Goal: Transaction & Acquisition: Purchase product/service

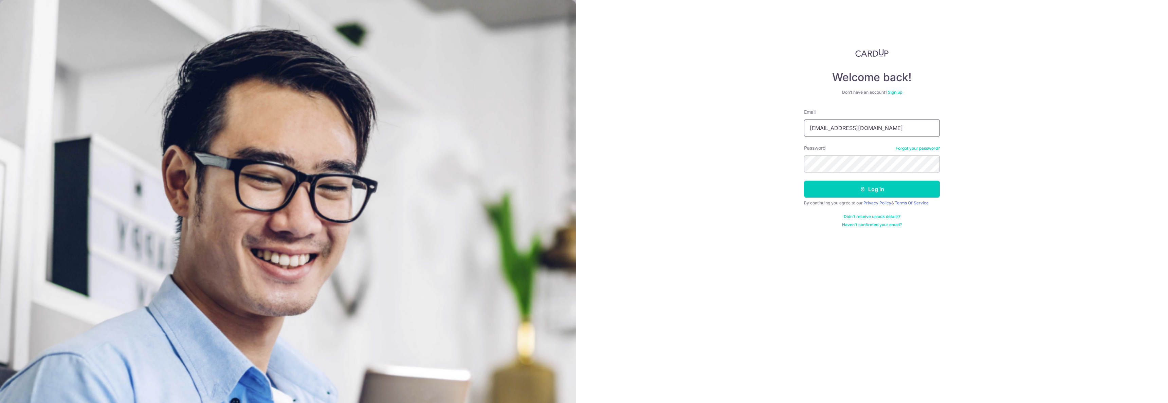
type input "admin@sinhongpoh.com"
click at [804, 181] on button "Log in" at bounding box center [872, 189] width 136 height 17
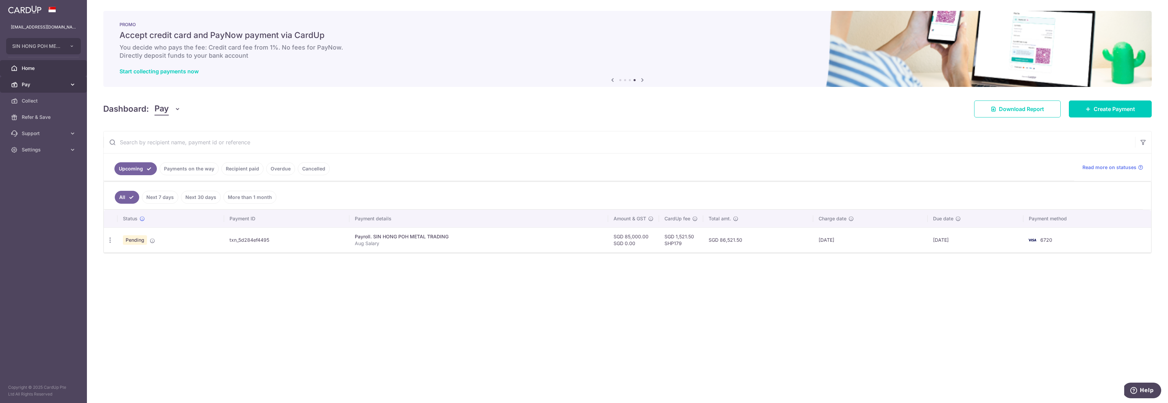
click at [30, 87] on span "Pay" at bounding box center [44, 84] width 45 height 7
click at [33, 102] on span "Payments" at bounding box center [44, 100] width 45 height 7
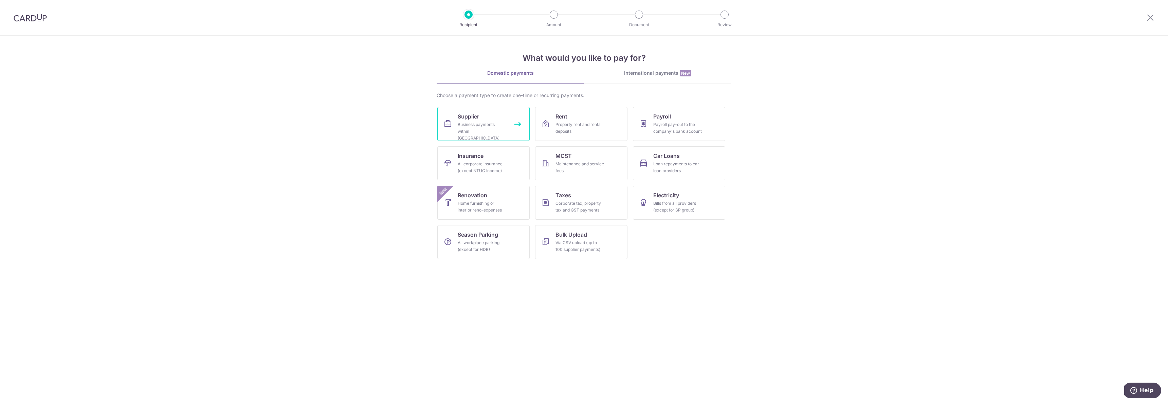
click at [506, 124] on div "Business payments within [GEOGRAPHIC_DATA]" at bounding box center [482, 131] width 49 height 20
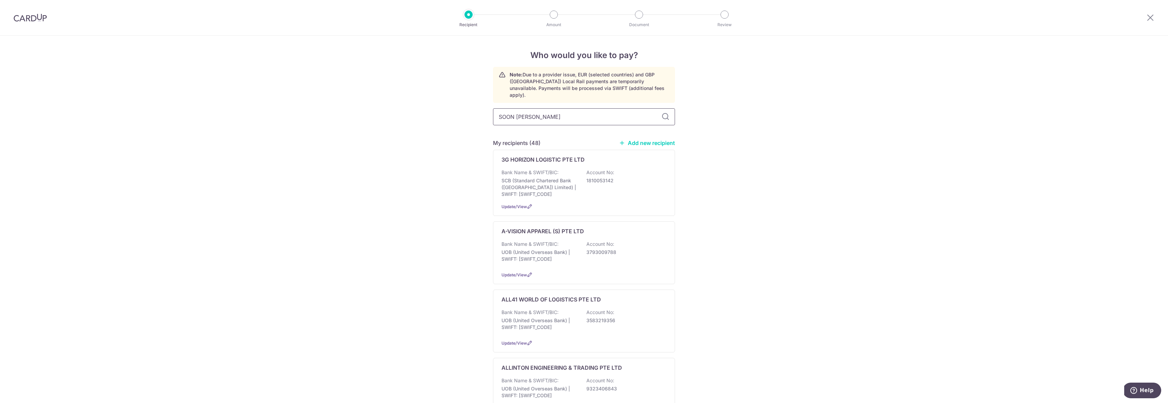
type input "SOON LAI SENG"
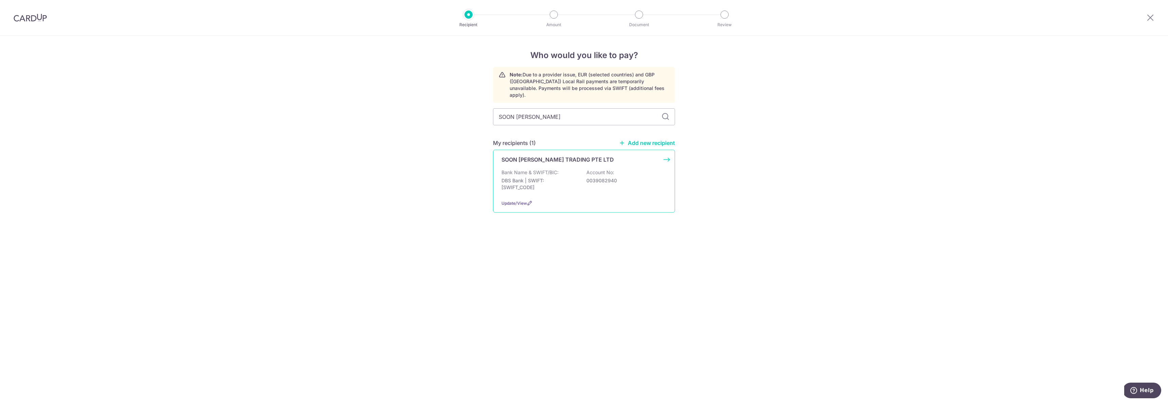
click at [539, 156] on p "SOON LAI SENG TRADING PTE LTD" at bounding box center [557, 159] width 112 height 8
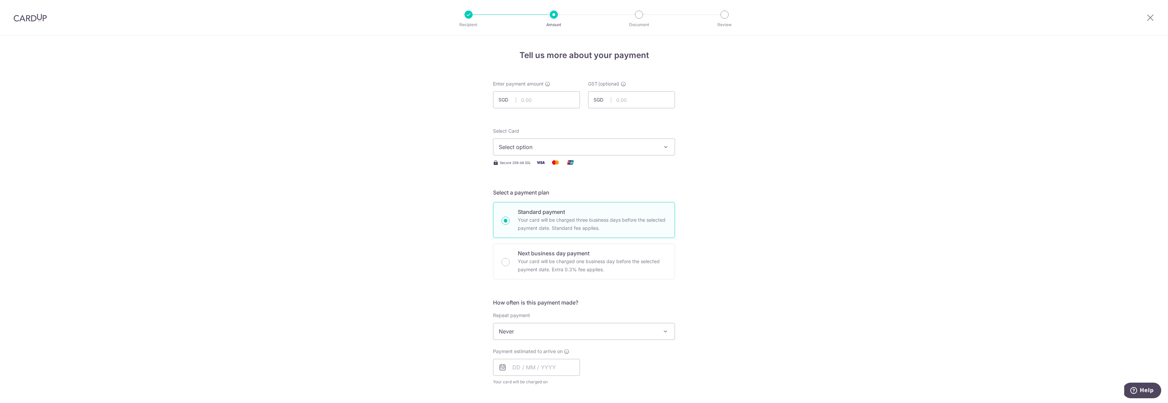
click at [658, 147] on button "Select option" at bounding box center [584, 146] width 182 height 17
click at [531, 209] on span "**** 6720" at bounding box center [528, 212] width 26 height 8
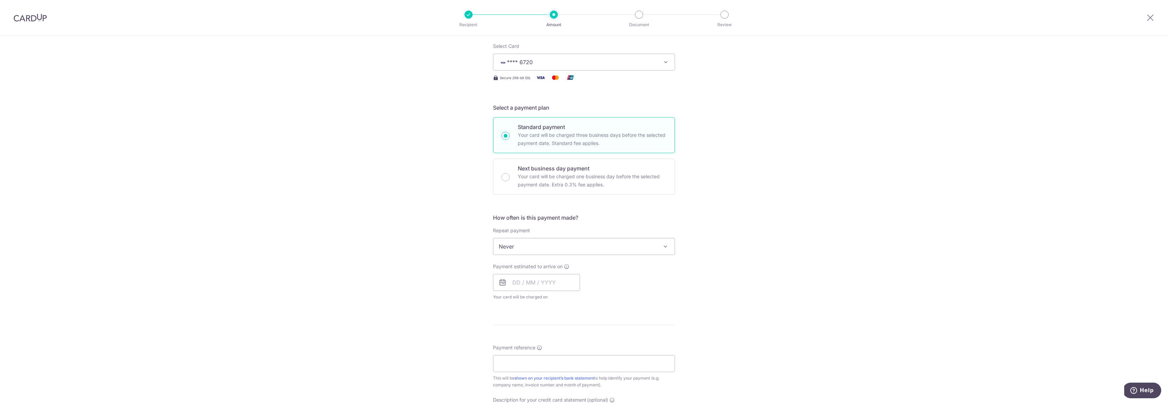
scroll to position [85, 0]
click at [651, 241] on span "Never" at bounding box center [583, 246] width 181 height 16
click at [546, 281] on input "text" at bounding box center [536, 282] width 87 height 17
click at [560, 345] on link "11" at bounding box center [561, 343] width 11 height 11
type input "11/09/2025"
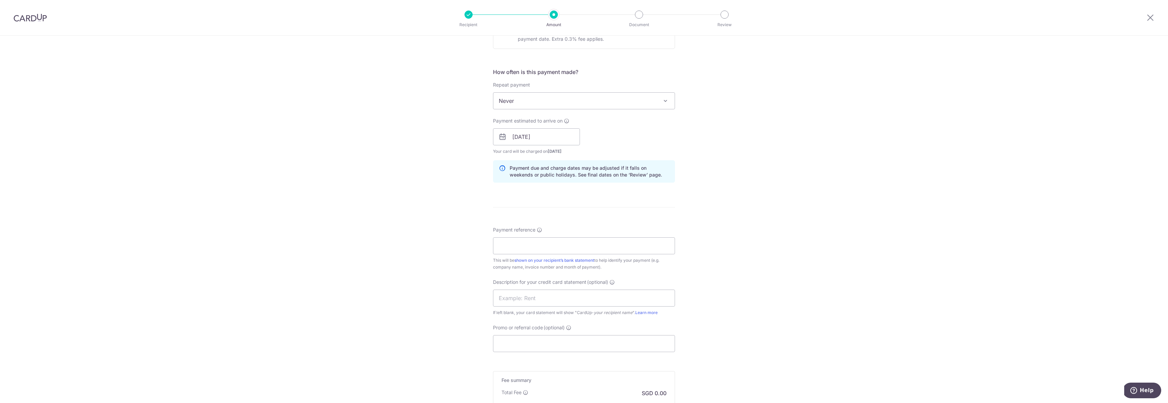
scroll to position [233, 0]
click at [593, 244] on input "Payment reference" at bounding box center [584, 243] width 182 height 17
type input "INV-SIN039649"
click at [787, 238] on div "Tell us more about your payment Enter payment amount SGD GST (optional) SGD Sel…" at bounding box center [584, 146] width 1168 height 687
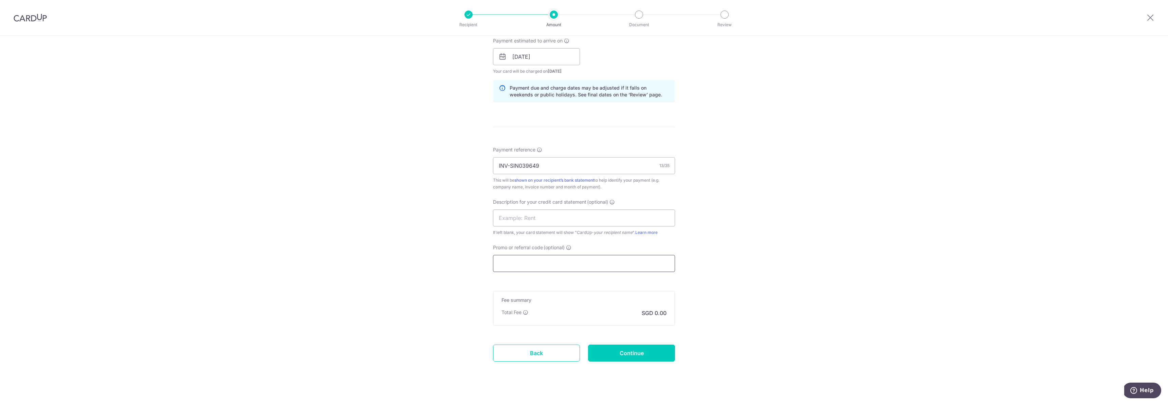
scroll to position [311, 0]
click at [549, 265] on input "Promo or referral code (optional)" at bounding box center [584, 263] width 182 height 17
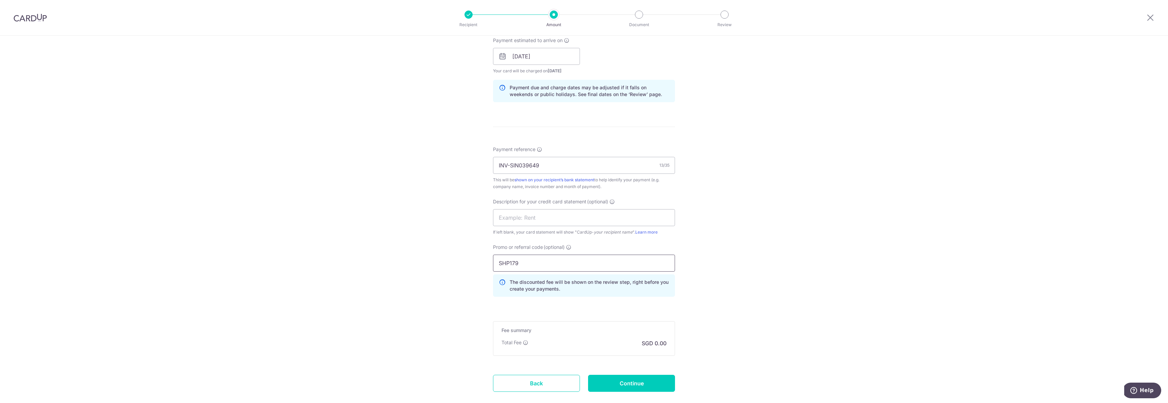
type input "SHP179"
click at [737, 244] on div "Tell us more about your payment Enter payment amount SGD GST (optional) SGD Sel…" at bounding box center [584, 84] width 1168 height 718
click at [705, 304] on div "Tell us more about your payment Enter payment amount SGD GST (optional) SGD Sel…" at bounding box center [584, 82] width 1168 height 718
click at [596, 307] on form "Enter payment amount SGD GST (optional) SGD Select Card **** 6720 Add credit ca…" at bounding box center [584, 88] width 182 height 641
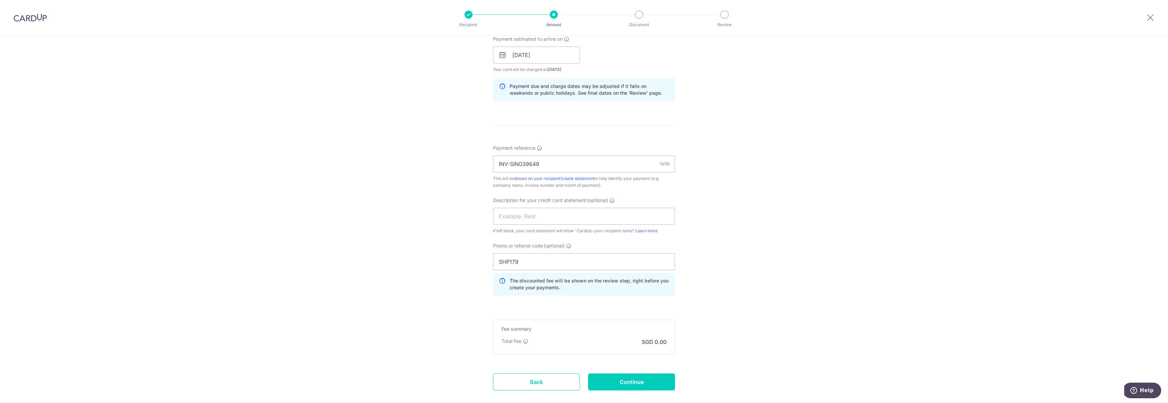
click at [601, 303] on form "Enter payment amount SGD GST (optional) SGD Select Card **** 6720 Add credit ca…" at bounding box center [584, 88] width 182 height 641
click at [647, 340] on p "SGD 0.00" at bounding box center [654, 342] width 25 height 8
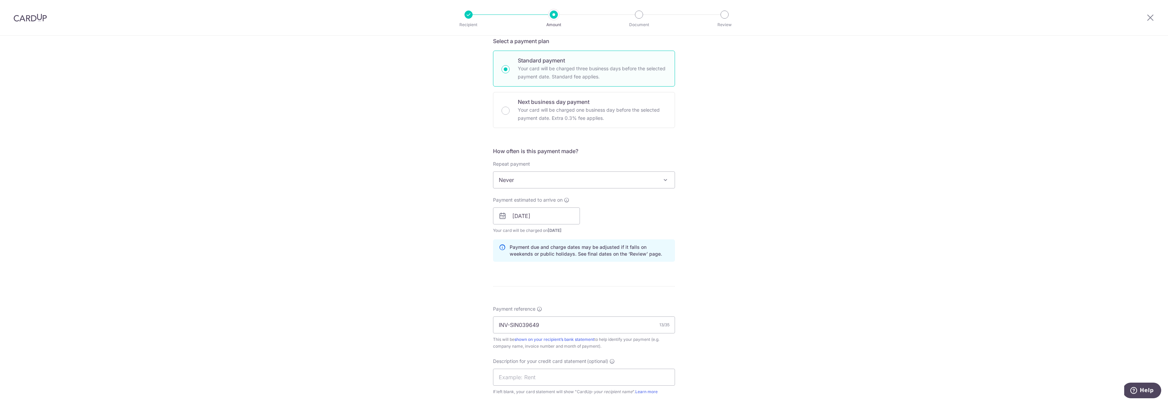
scroll to position [0, 0]
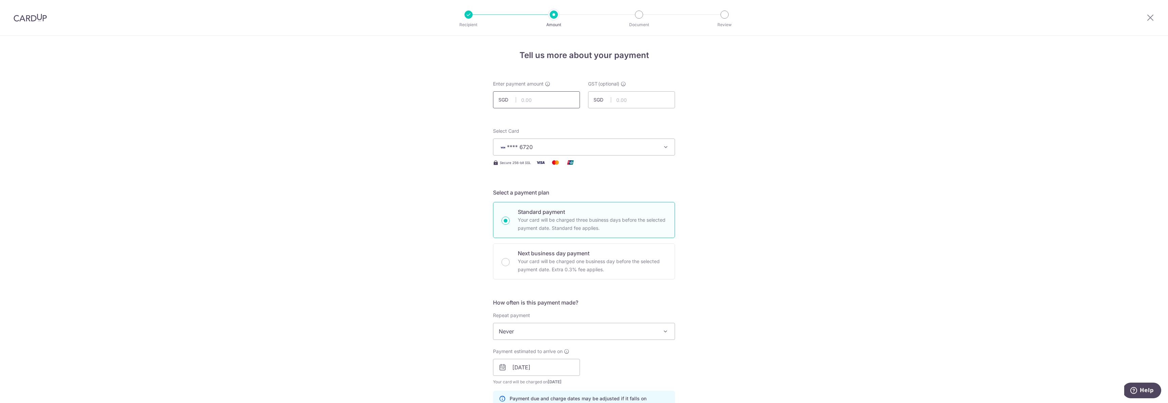
click at [553, 97] on input "text" at bounding box center [536, 99] width 87 height 17
click at [766, 94] on div "Tell us more about your payment Enter payment amount SGD 1798.5 GST (optional) …" at bounding box center [584, 395] width 1168 height 718
type input "1,798.50"
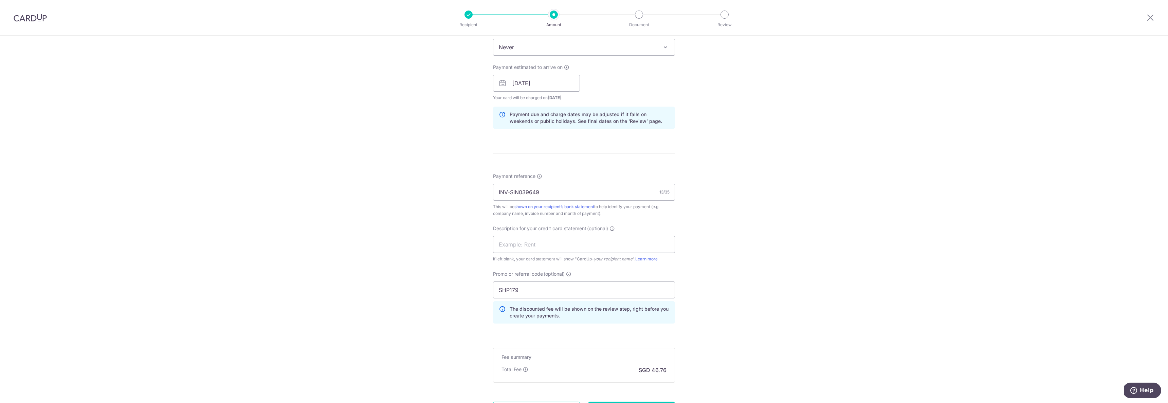
scroll to position [351, 0]
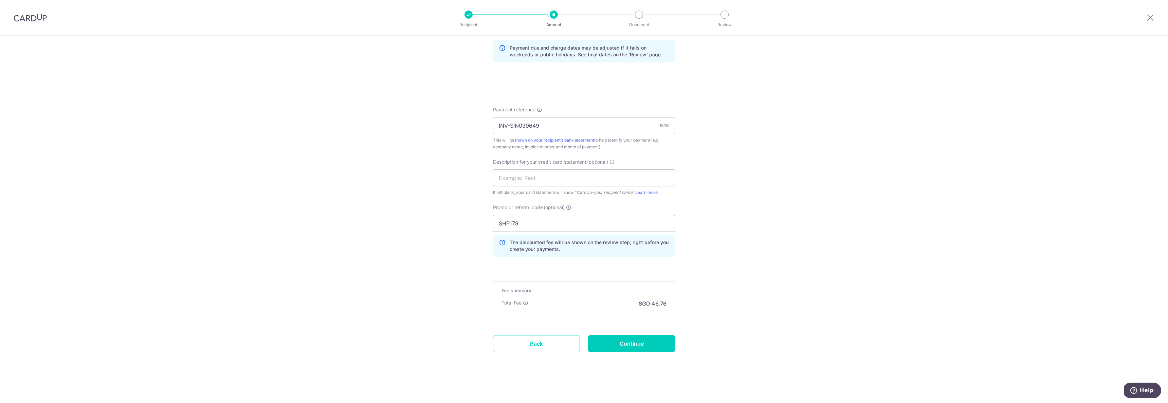
click at [673, 347] on div "Continue" at bounding box center [631, 343] width 95 height 17
click at [660, 346] on input "Continue" at bounding box center [631, 343] width 87 height 17
type input "Create Schedule"
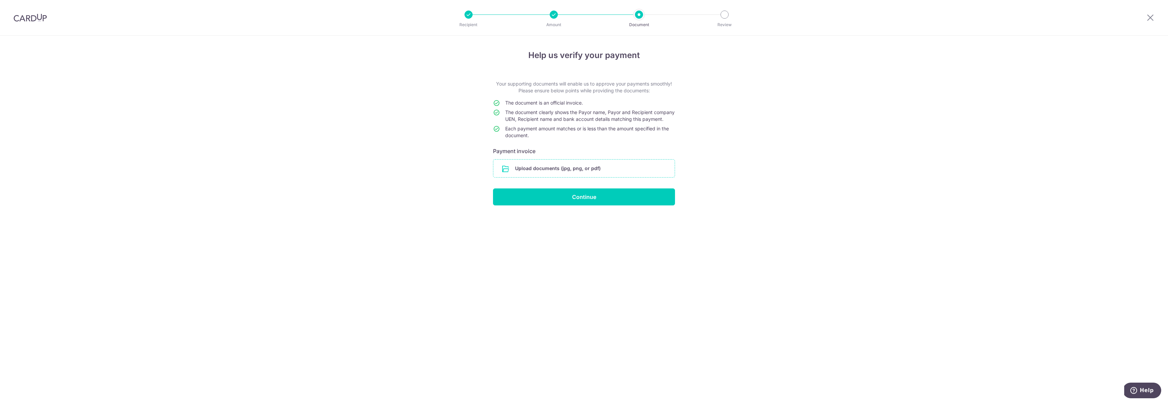
click at [583, 176] on input "file" at bounding box center [583, 169] width 181 height 18
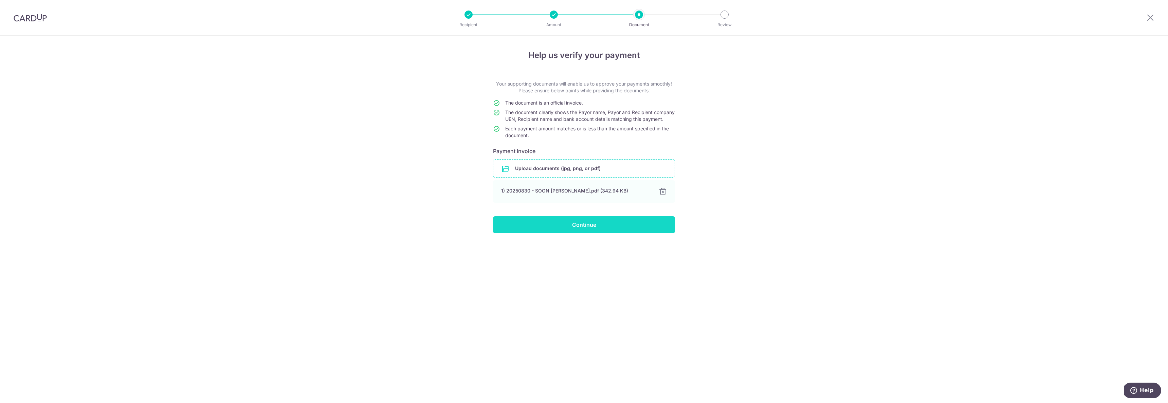
click at [627, 230] on input "Continue" at bounding box center [584, 224] width 182 height 17
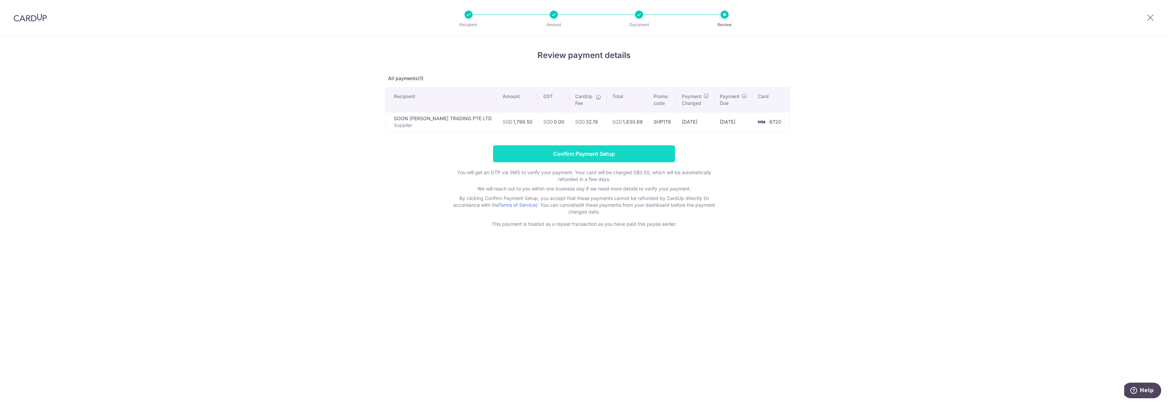
click at [581, 157] on input "Confirm Payment Setup" at bounding box center [584, 153] width 182 height 17
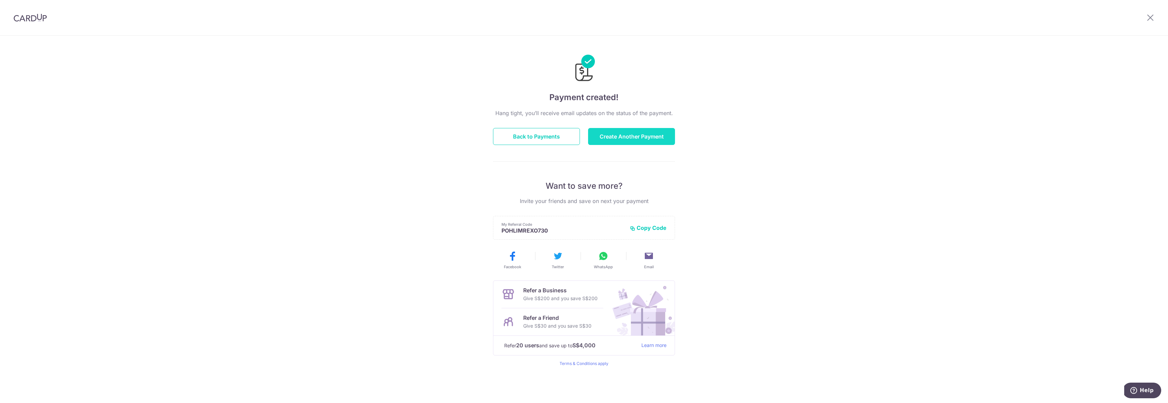
click at [660, 138] on button "Create Another Payment" at bounding box center [631, 136] width 87 height 17
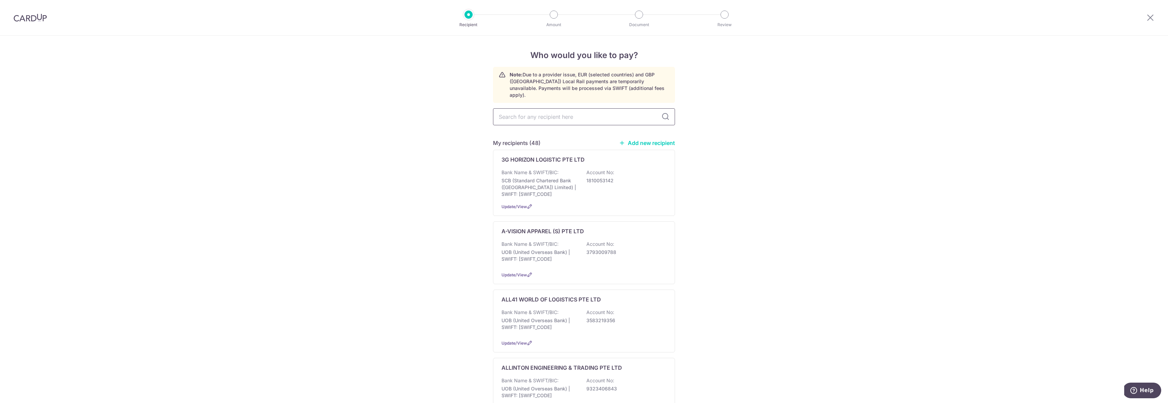
click at [621, 113] on input "text" at bounding box center [584, 116] width 182 height 17
type input "RECT"
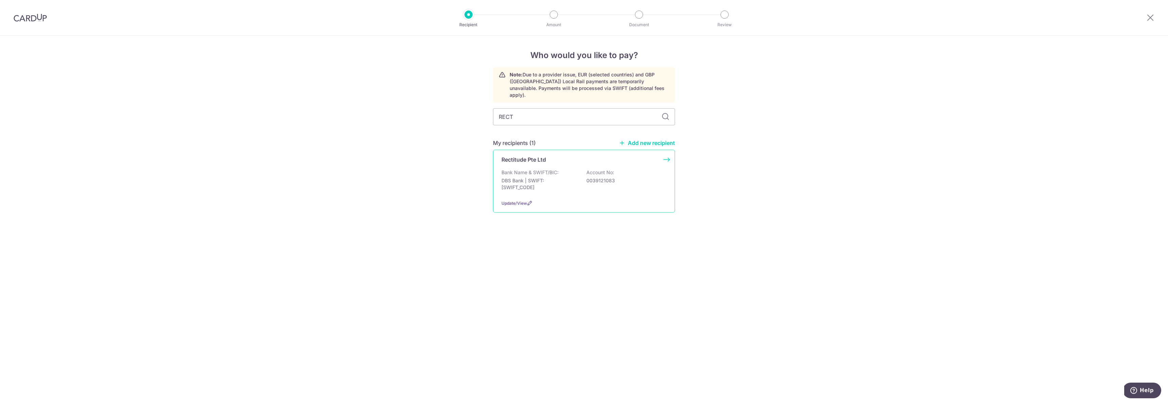
click at [566, 160] on div "Rectitude Pte Ltd Bank Name & SWIFT/BIC: DBS Bank | SWIFT: DBSSSGSGXXX Account …" at bounding box center [584, 181] width 182 height 63
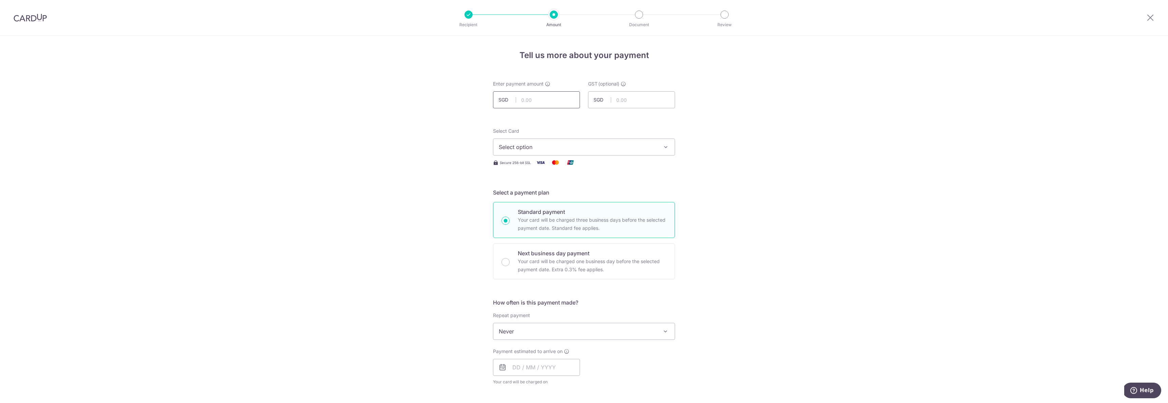
click at [530, 101] on input "text" at bounding box center [536, 99] width 87 height 17
type input "3,924.00"
click at [518, 153] on button "Select option" at bounding box center [584, 146] width 182 height 17
drag, startPoint x: 541, startPoint y: 208, endPoint x: 667, endPoint y: 194, distance: 127.1
click at [541, 209] on span "**** 6720" at bounding box center [584, 212] width 170 height 8
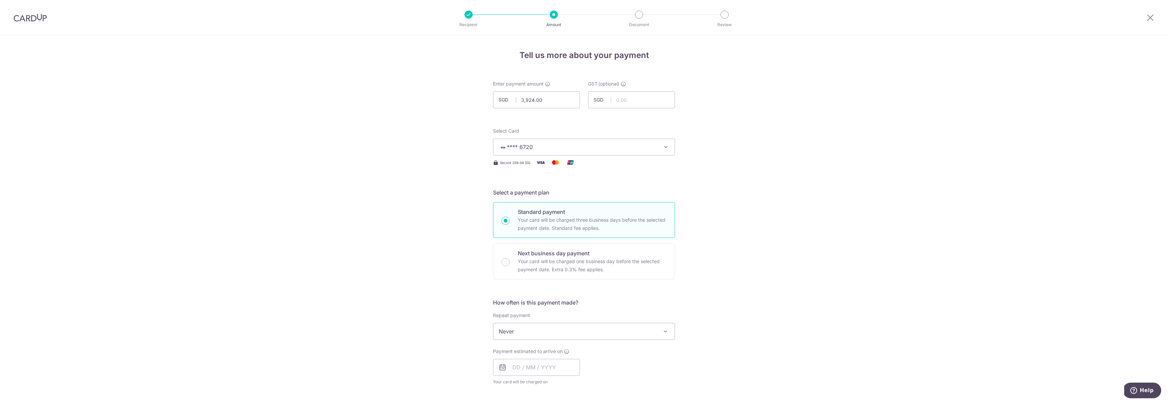
click at [752, 196] on div "Tell us more about your payment Enter payment amount SGD 3,924.00 3924.00 GST (…" at bounding box center [584, 366] width 1168 height 660
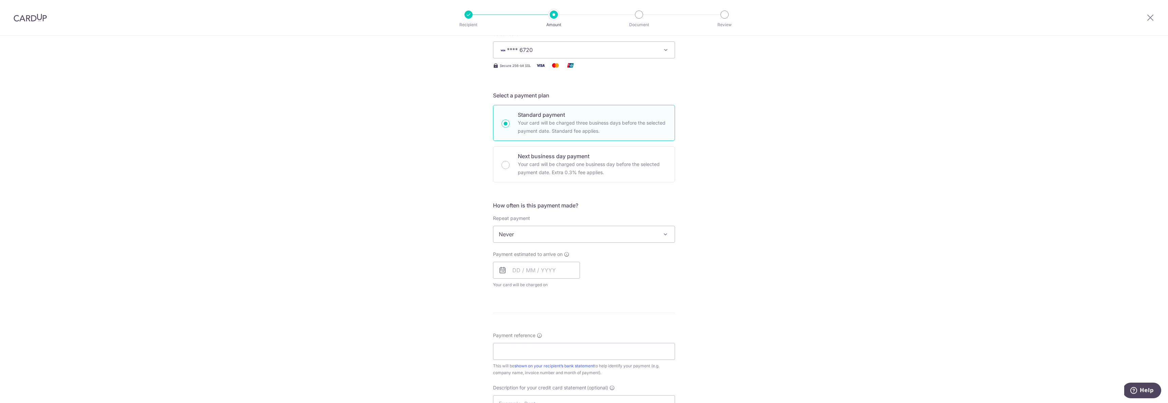
scroll to position [98, 0]
click at [549, 267] on input "text" at bounding box center [536, 268] width 87 height 17
click at [557, 328] on link "11" at bounding box center [561, 330] width 11 height 11
type input "11/09/2025"
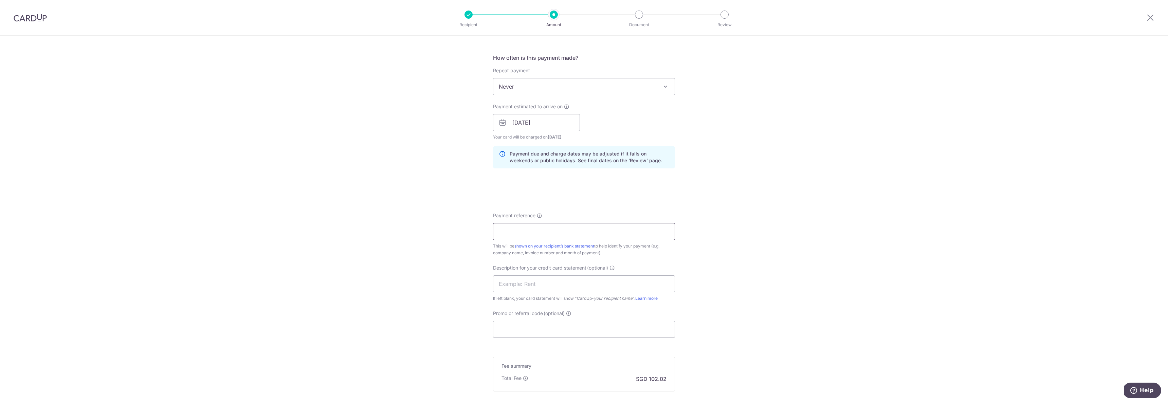
scroll to position [245, 0]
click at [559, 233] on input "Payment reference" at bounding box center [584, 230] width 182 height 17
type input "INV-0554740"
type input "SHP179"
click at [772, 230] on div "Tell us more about your payment Enter payment amount SGD 3,924.00 3924.00 GST (…" at bounding box center [584, 149] width 1168 height 718
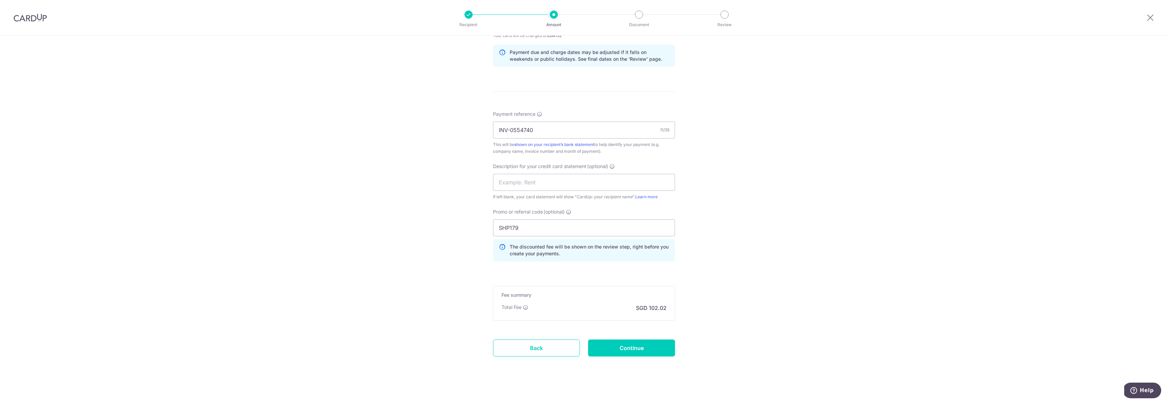
scroll to position [351, 0]
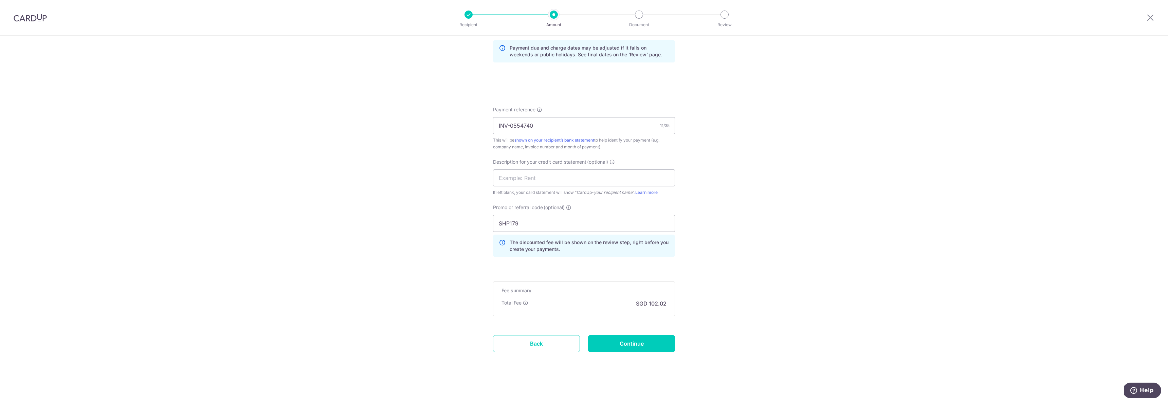
click at [634, 353] on form "Enter payment amount SGD 3,924.00 3924.00 GST (optional) SGD Select Card **** 6…" at bounding box center [584, 50] width 182 height 641
click at [651, 350] on input "Continue" at bounding box center [631, 343] width 87 height 17
type input "Create Schedule"
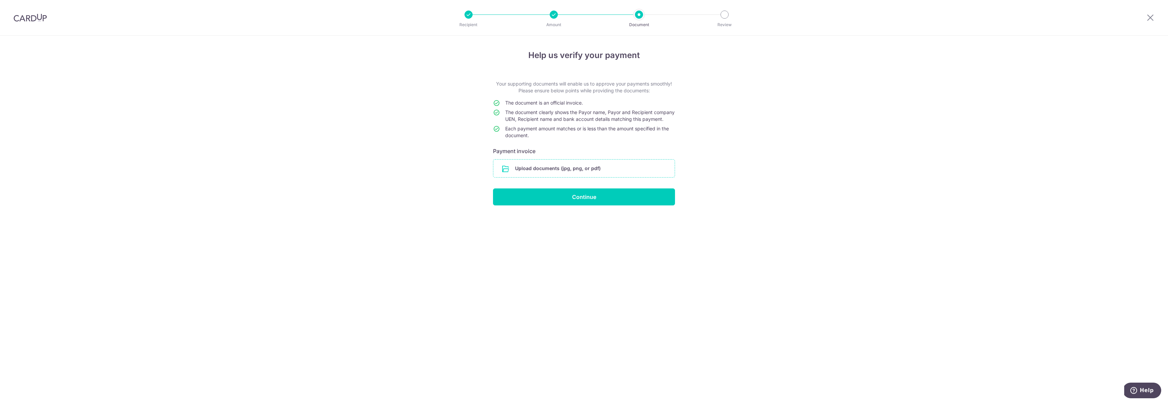
click at [594, 177] on input "file" at bounding box center [583, 169] width 181 height 18
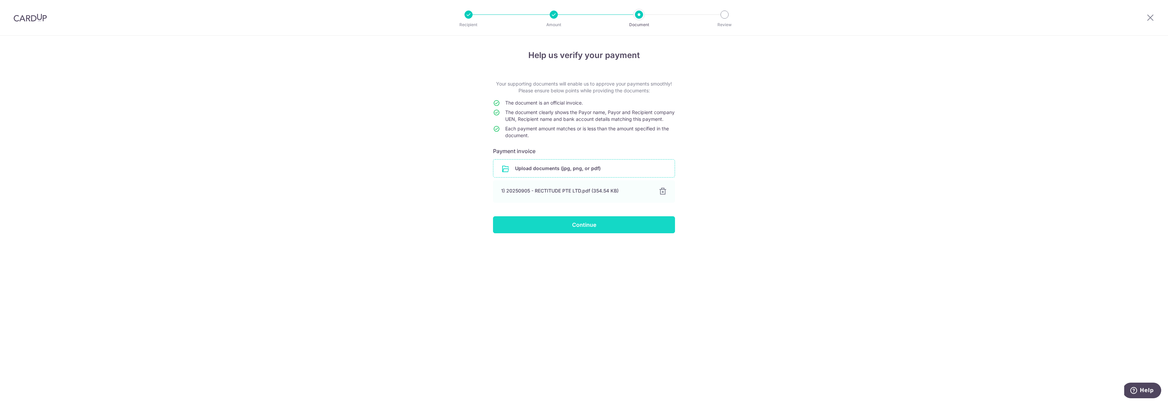
click at [585, 233] on input "Continue" at bounding box center [584, 224] width 182 height 17
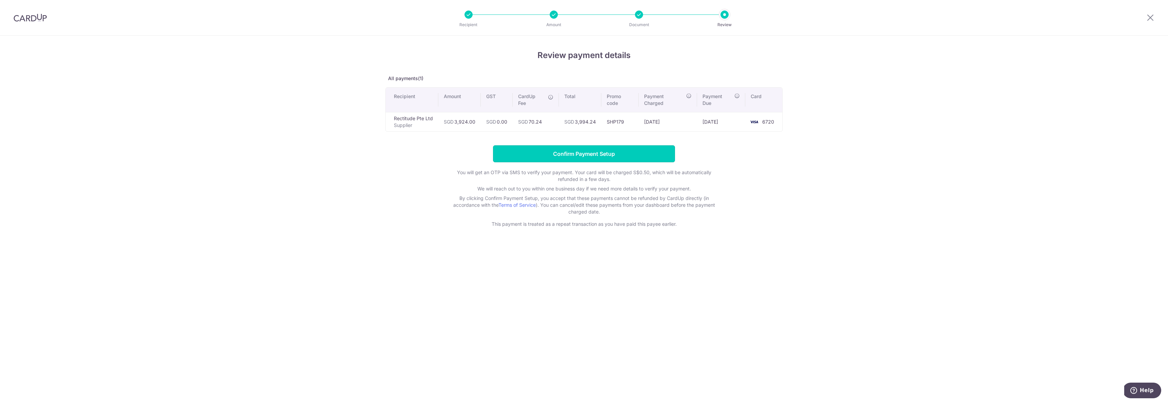
click at [639, 159] on input "Confirm Payment Setup" at bounding box center [584, 153] width 182 height 17
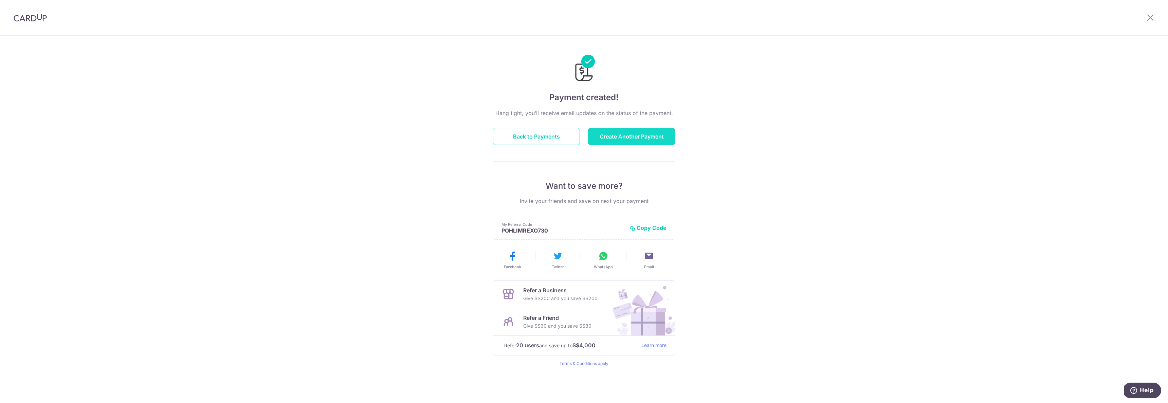
click at [659, 140] on button "Create Another Payment" at bounding box center [631, 136] width 87 height 17
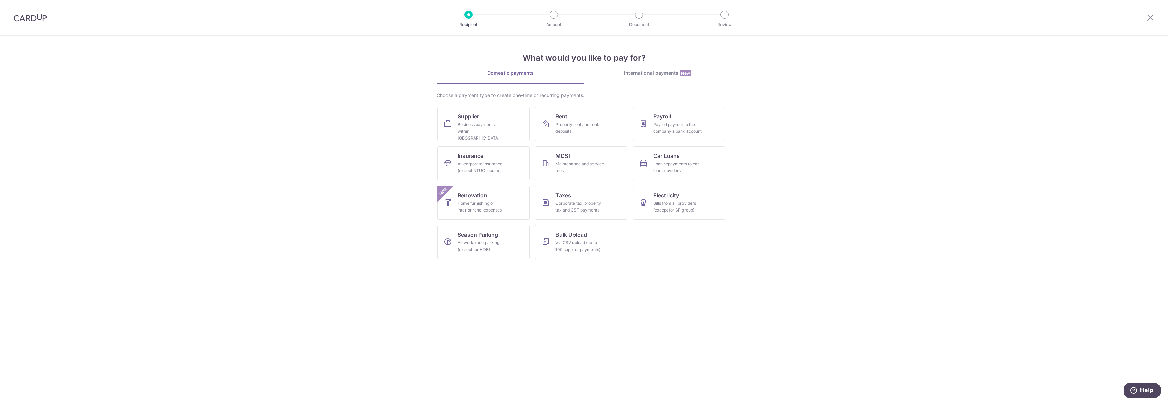
click at [435, 111] on section "What would you like to pay for? Domestic payments International payments New Ch…" at bounding box center [584, 219] width 1168 height 367
click at [469, 118] on span "Supplier" at bounding box center [468, 116] width 21 height 8
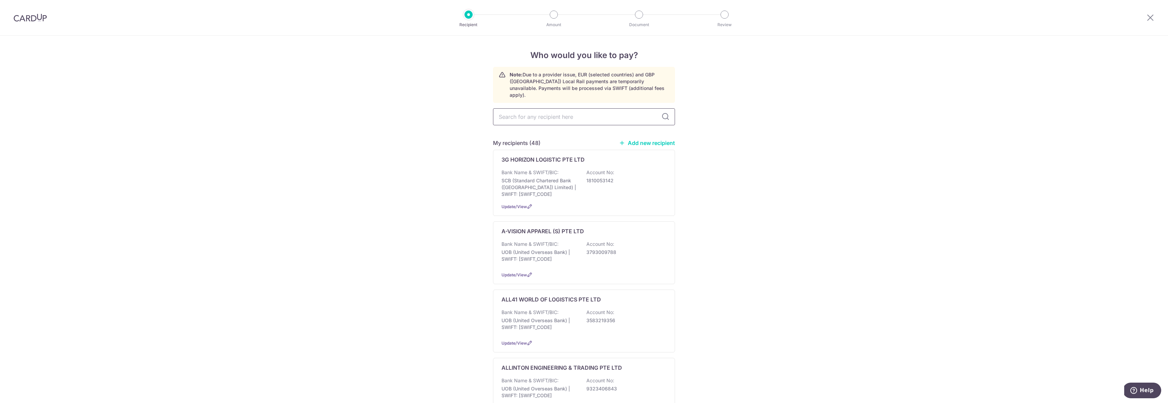
click at [558, 115] on input "text" at bounding box center [584, 116] width 182 height 17
type input "RECT"
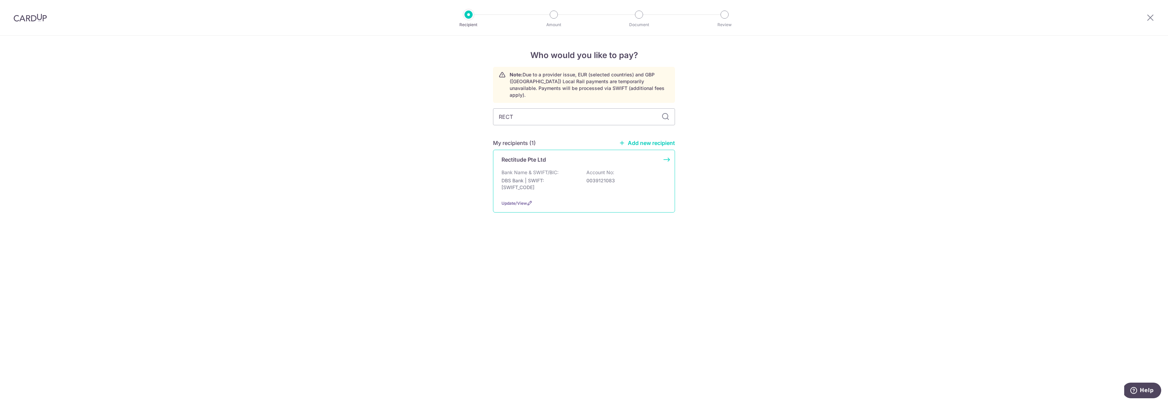
click at [560, 177] on p "DBS Bank | SWIFT: [SWIFT_CODE]" at bounding box center [539, 184] width 76 height 14
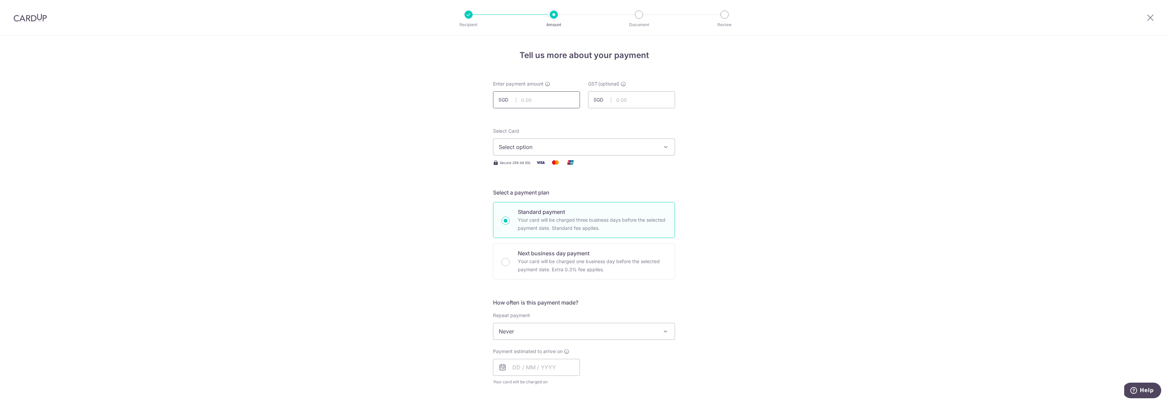
click at [551, 104] on input "text" at bounding box center [536, 99] width 87 height 17
type input "294.30"
click at [501, 258] on input "Next business day payment Your card will be charged one business day before the…" at bounding box center [505, 262] width 8 height 8
radio input "true"
click link "**** 6720" at bounding box center [583, 212] width 181 height 16
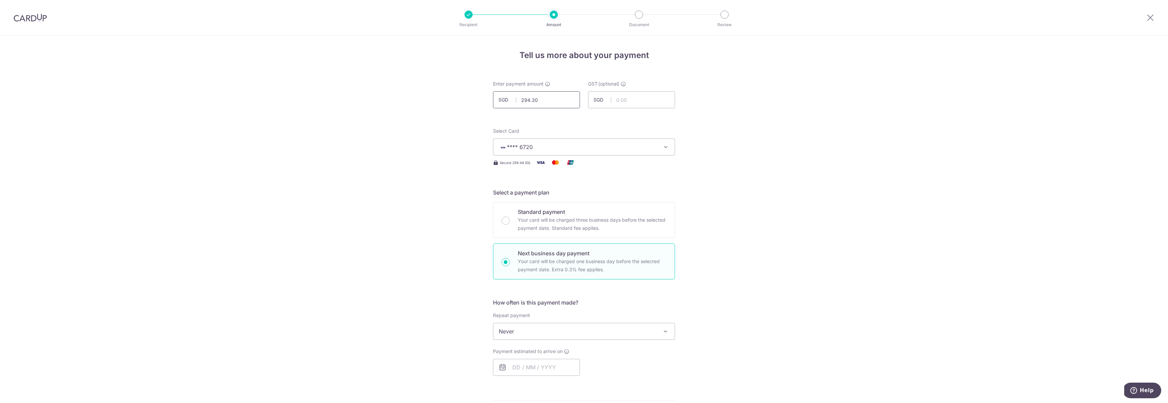
click at [501, 217] on input "Standard payment Your card will be charged three business days before the selec…" at bounding box center [505, 221] width 8 height 8
radio input "true"
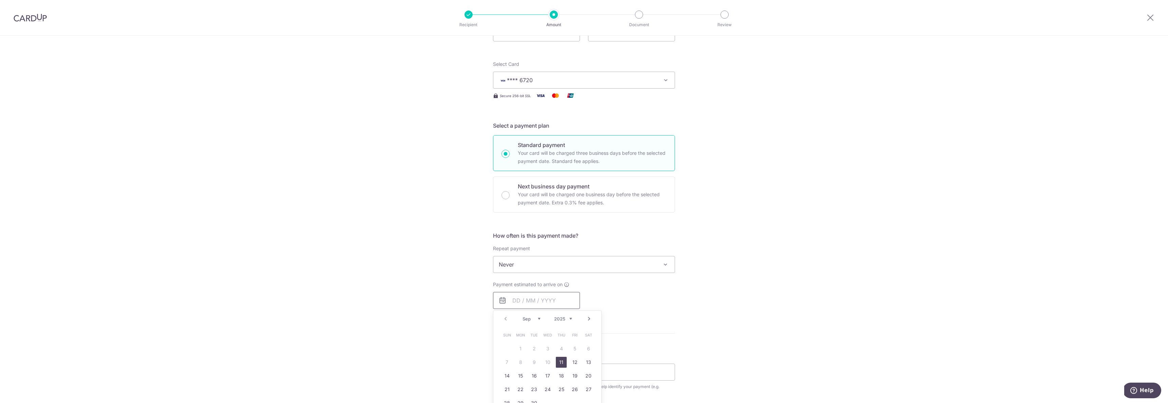
scroll to position [100, 0]
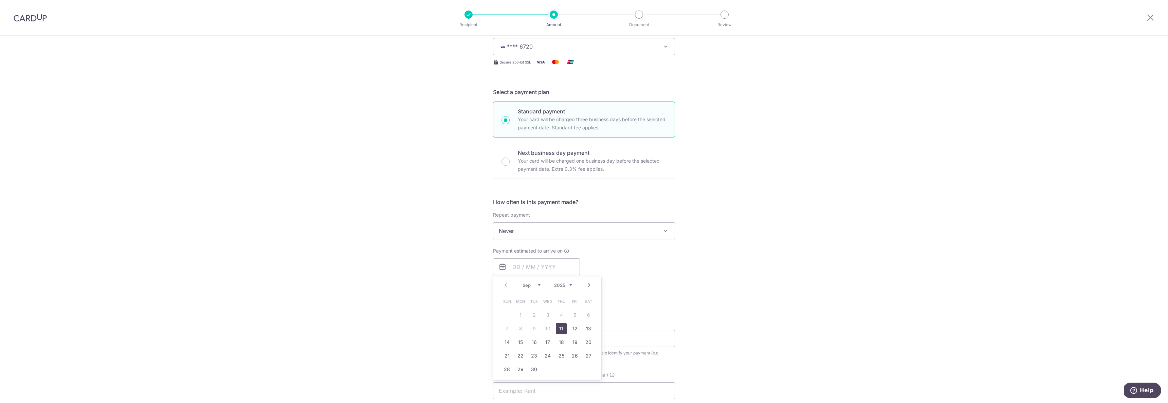
click at [558, 327] on link "11" at bounding box center [561, 328] width 11 height 11
type input "[DATE]"
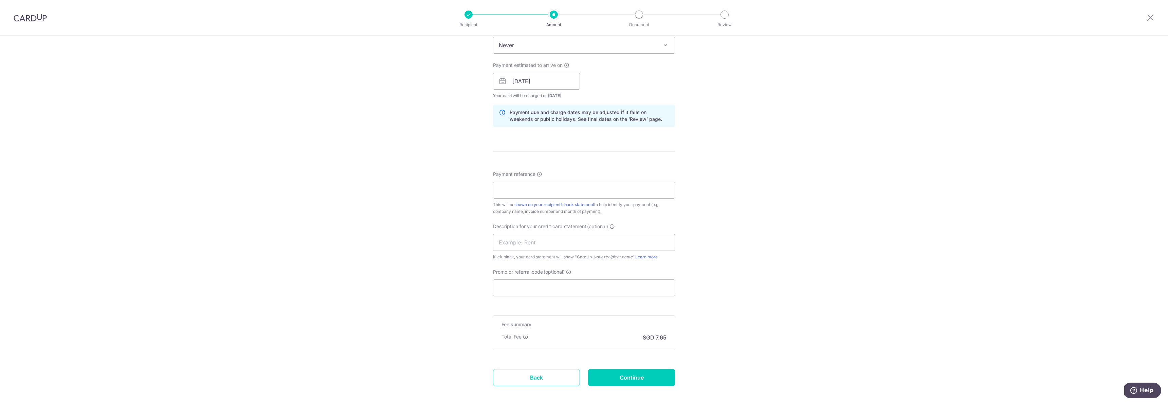
scroll to position [288, 0]
click at [542, 186] on input "Payment reference" at bounding box center [584, 188] width 182 height 17
type input "INV-0553101"
click at [519, 289] on input "Promo or referral code (optional)" at bounding box center [584, 286] width 182 height 17
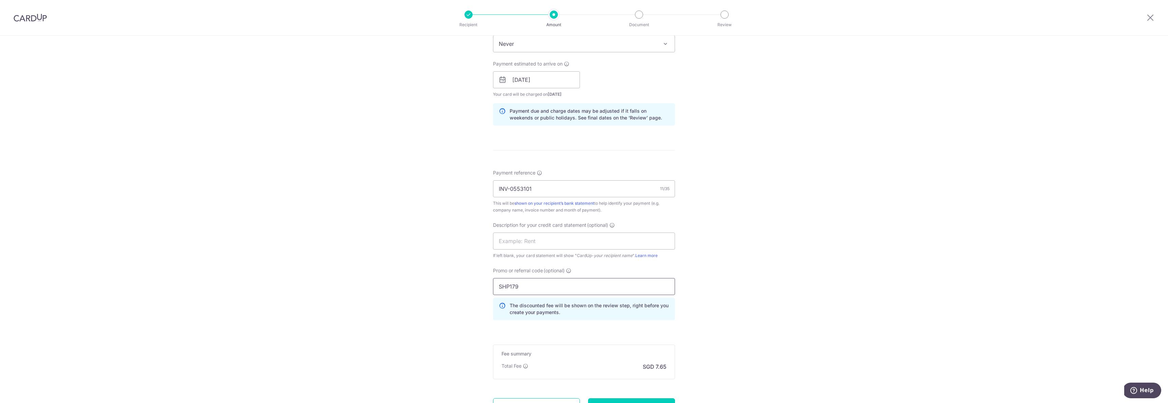
type input "SHP179"
click at [793, 246] on div "Tell us more about your payment Enter payment amount SGD 294.30 294.30 GST (opt…" at bounding box center [584, 107] width 1168 height 718
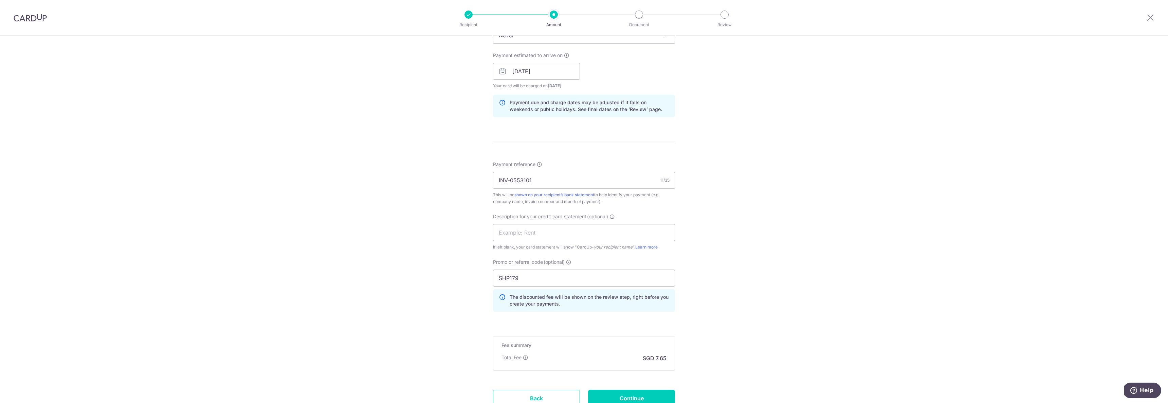
scroll to position [351, 0]
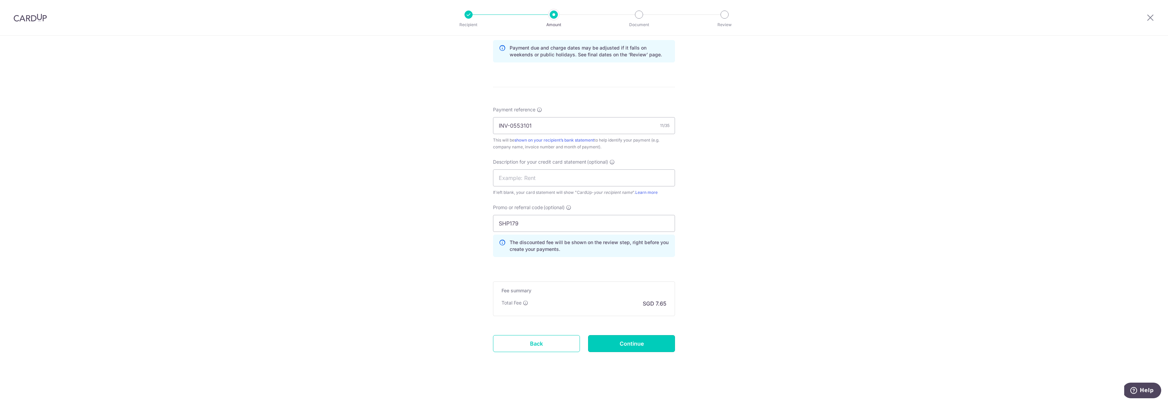
click at [659, 342] on input "Continue" at bounding box center [631, 343] width 87 height 17
type input "Create Schedule"
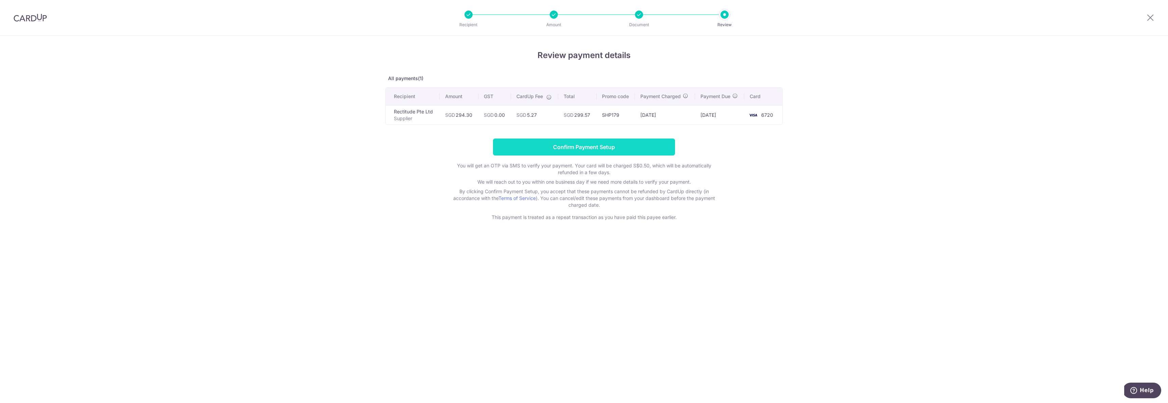
click at [664, 152] on input "Confirm Payment Setup" at bounding box center [584, 146] width 182 height 17
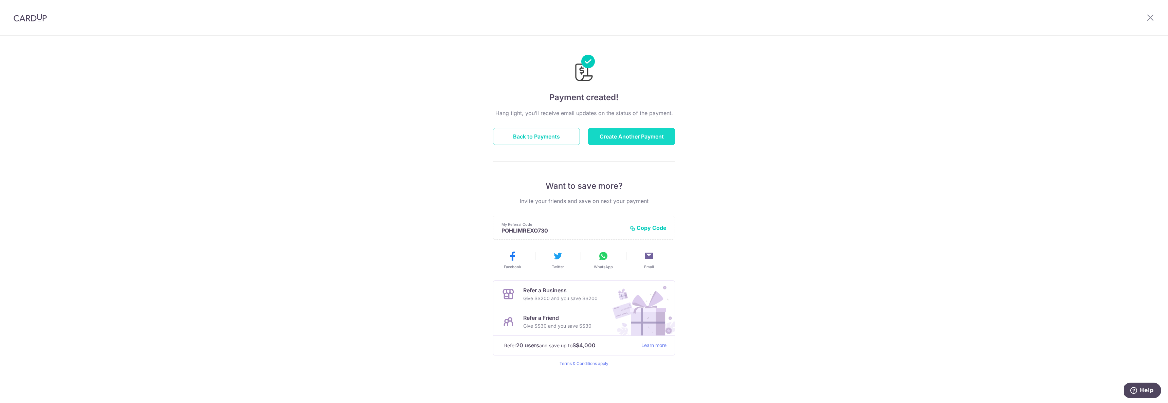
click at [662, 136] on button "Create Another Payment" at bounding box center [631, 136] width 87 height 17
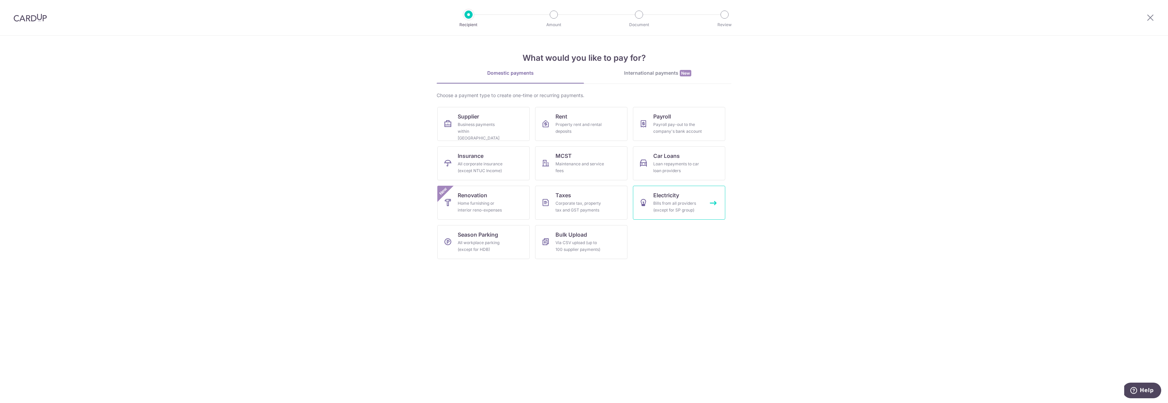
click at [696, 210] on div "Bills from all providers (except for SP group)" at bounding box center [677, 207] width 49 height 14
click at [497, 132] on div "Business payments within [GEOGRAPHIC_DATA]" at bounding box center [482, 131] width 49 height 20
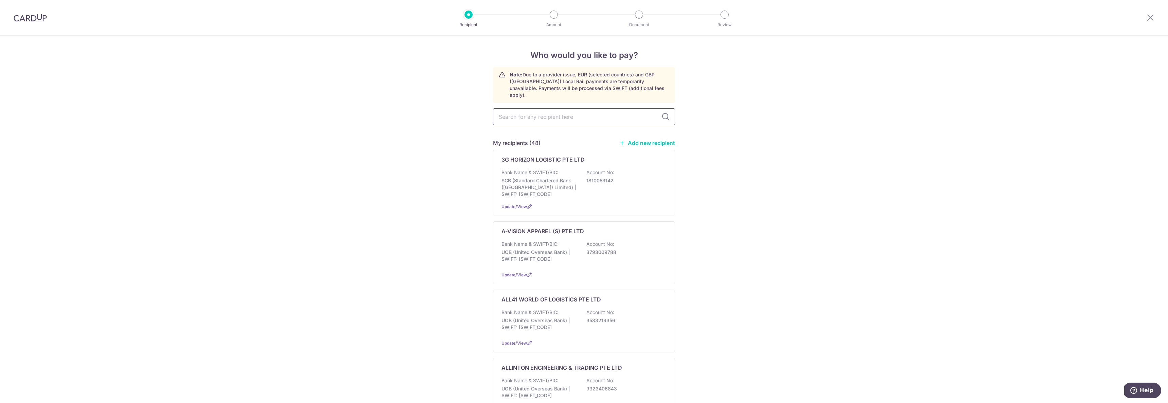
click at [561, 111] on input "text" at bounding box center [584, 116] width 182 height 17
type input "SP"
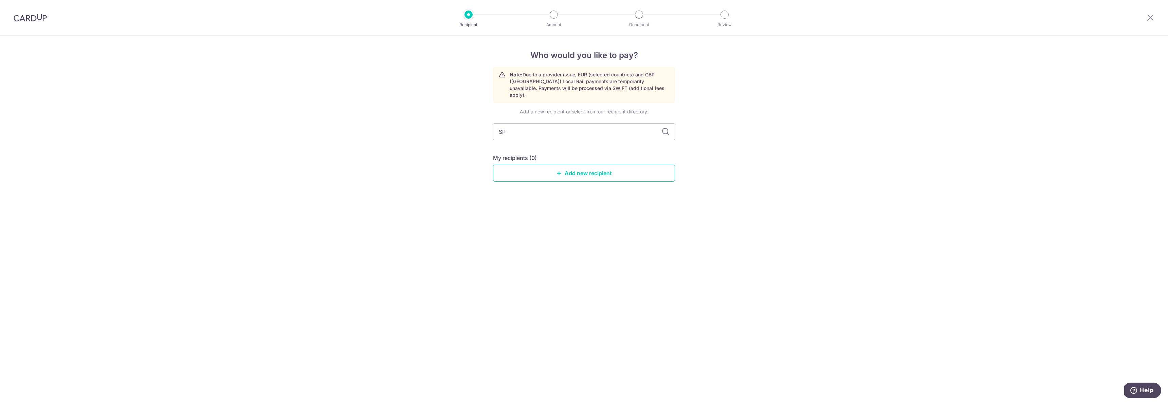
type input "SP"
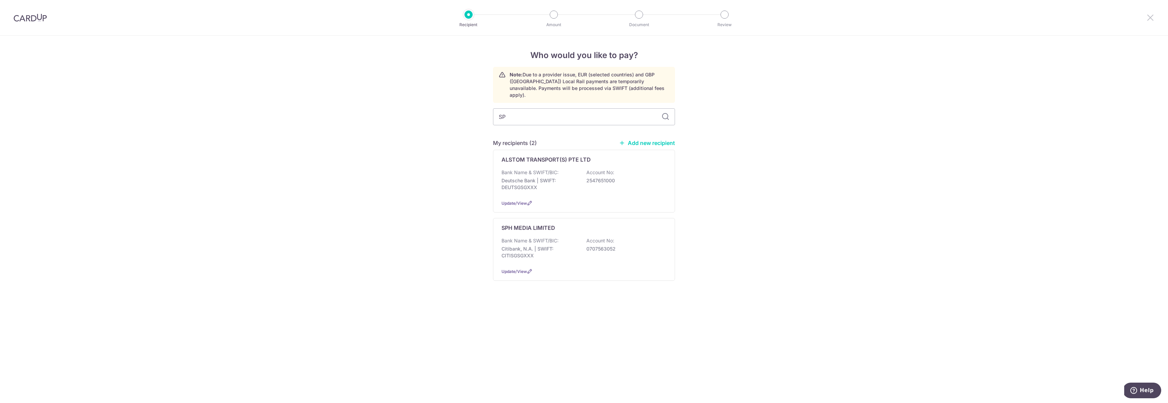
click at [1149, 16] on icon at bounding box center [1150, 17] width 8 height 8
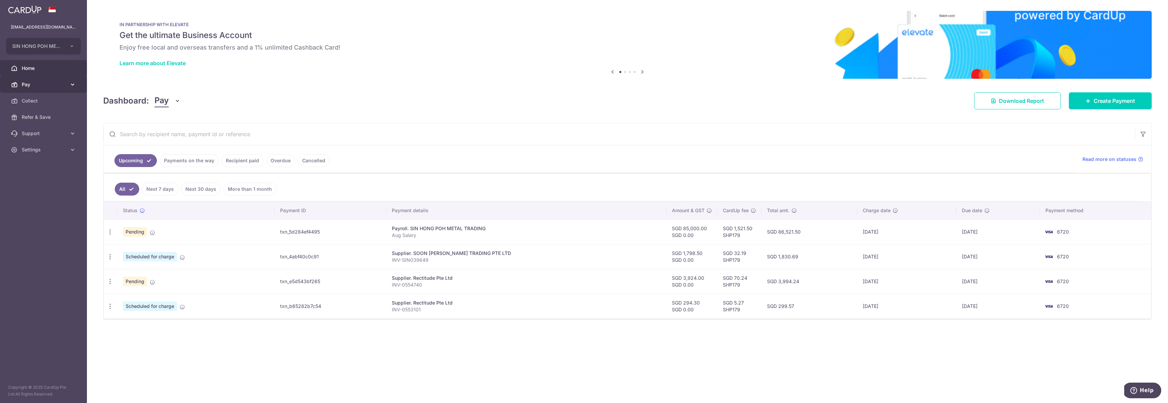
click at [40, 88] on span "Pay" at bounding box center [44, 84] width 45 height 7
click at [48, 102] on span "Payments" at bounding box center [44, 100] width 45 height 7
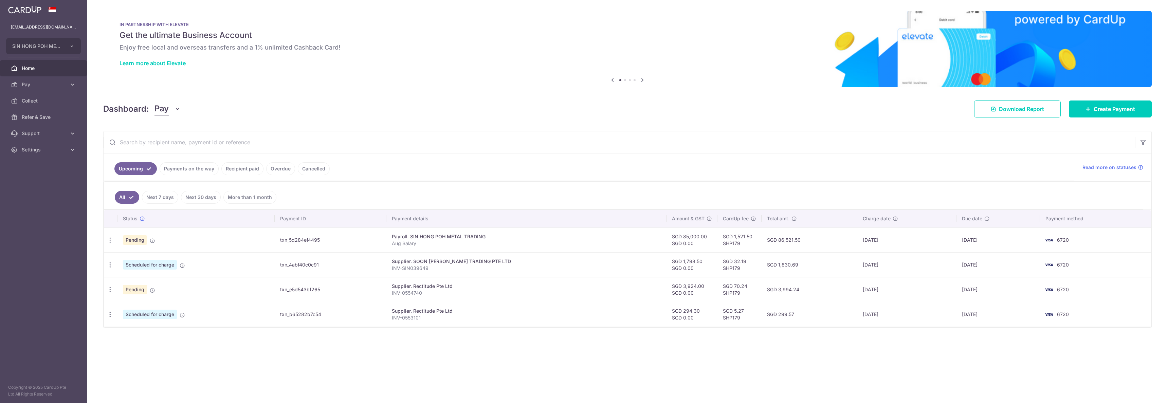
click at [32, 66] on span "Home" at bounding box center [44, 68] width 45 height 7
click at [30, 85] on span "Pay" at bounding box center [44, 84] width 45 height 7
click at [33, 132] on span "Invoices" at bounding box center [44, 133] width 45 height 7
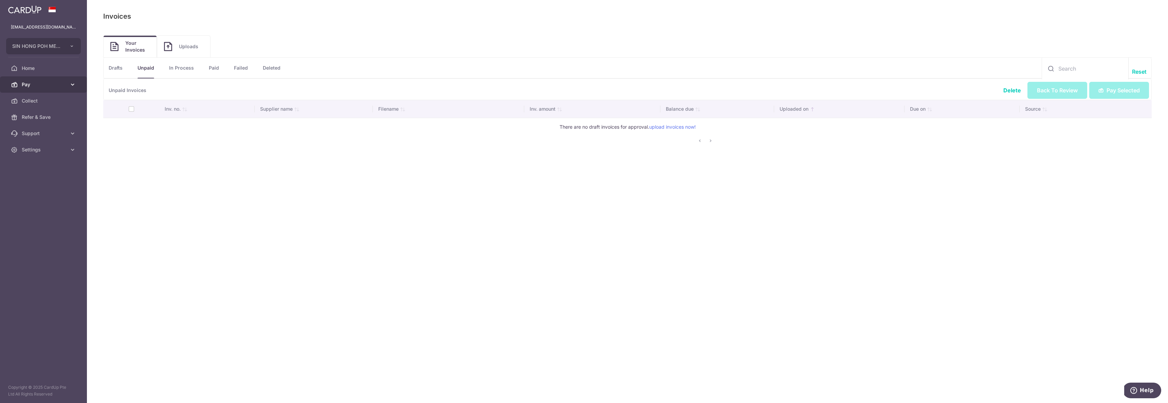
click at [37, 81] on span "Pay" at bounding box center [44, 84] width 45 height 7
click at [38, 101] on span "Payments" at bounding box center [44, 100] width 45 height 7
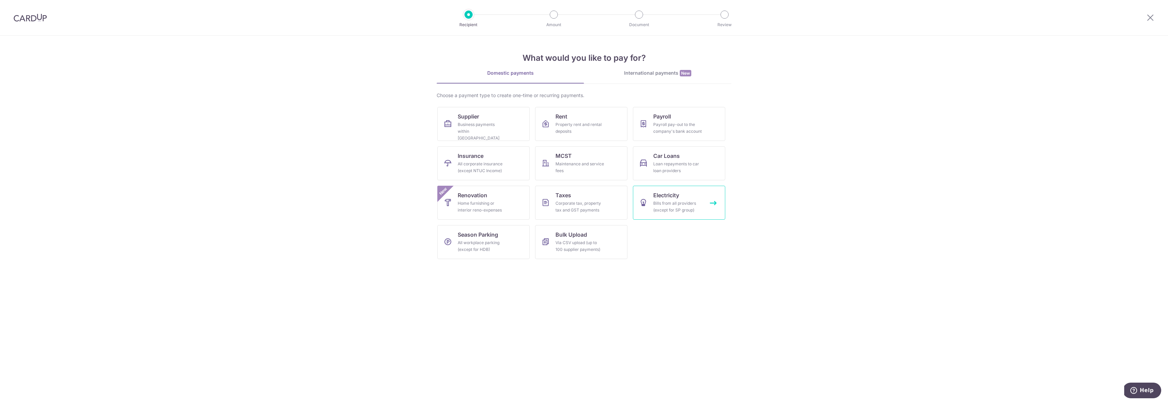
click at [677, 206] on div "Bills from all providers (except for SP group)" at bounding box center [677, 207] width 49 height 14
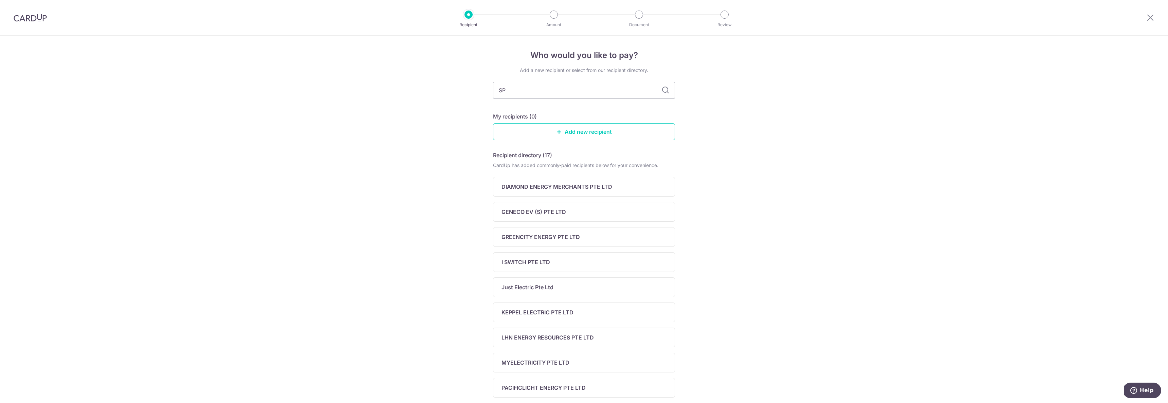
type input "SP"
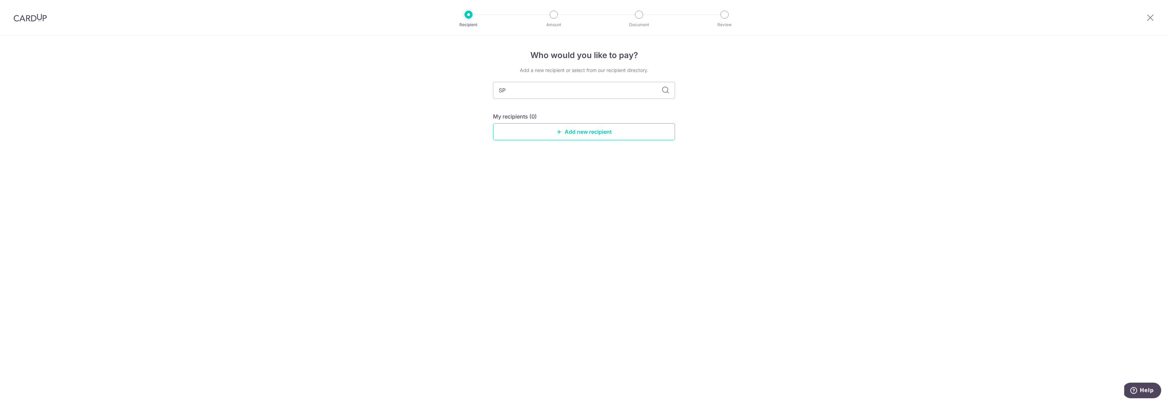
click at [46, 18] on img at bounding box center [30, 18] width 33 height 8
click at [35, 18] on img at bounding box center [30, 18] width 33 height 8
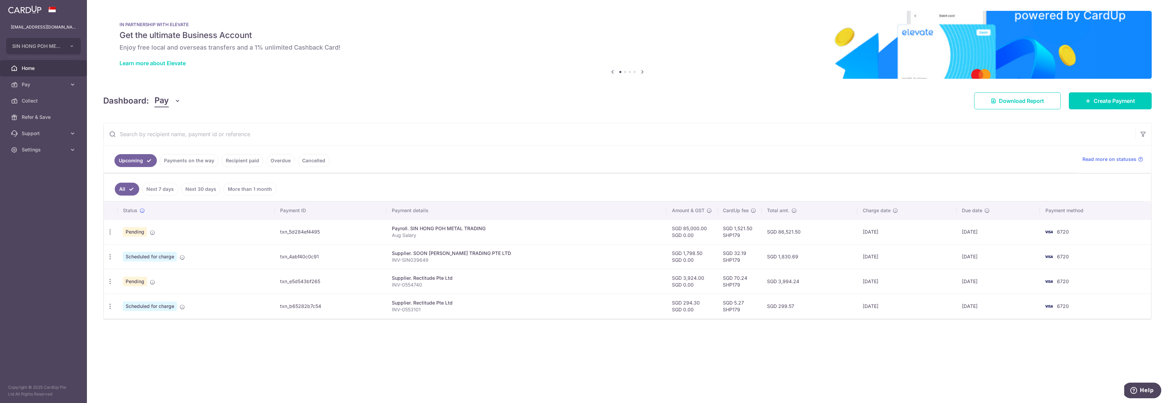
click at [170, 277] on td "Pending" at bounding box center [195, 281] width 157 height 25
click at [110, 280] on icon "button" at bounding box center [110, 281] width 7 height 7
drag, startPoint x: 219, startPoint y: 280, endPoint x: 228, endPoint y: 281, distance: 9.5
click at [219, 280] on td "Pending" at bounding box center [195, 281] width 157 height 25
click at [329, 290] on td "txn_e5d543bf265" at bounding box center [331, 281] width 112 height 25
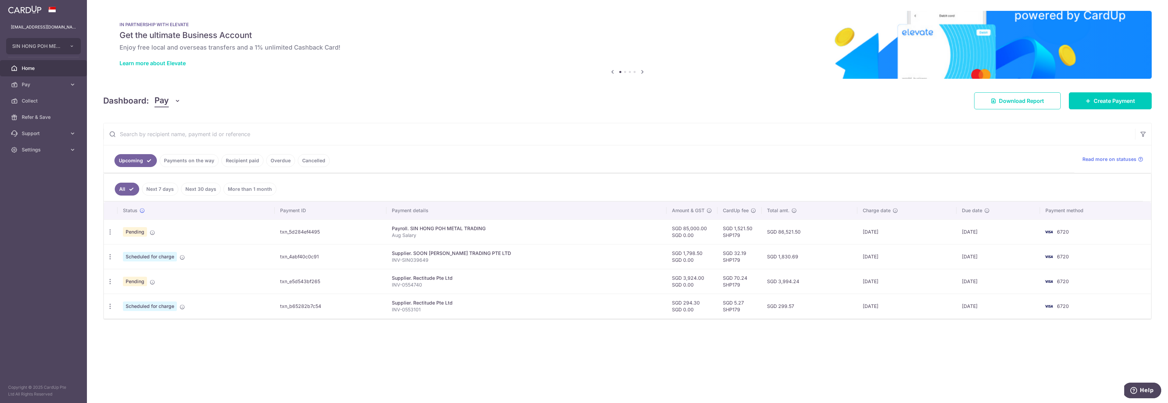
click at [322, 283] on td "txn_e5d543bf265" at bounding box center [331, 281] width 112 height 25
click at [429, 279] on div "Supplier. Rectitude Pte Ltd" at bounding box center [526, 278] width 269 height 7
click at [39, 82] on span "Pay" at bounding box center [44, 84] width 45 height 7
click at [333, 81] on div "× Pause Schedule Pause all future payments in this series Pause just this one p…" at bounding box center [627, 201] width 1081 height 403
click at [166, 102] on span "Pay" at bounding box center [161, 100] width 14 height 13
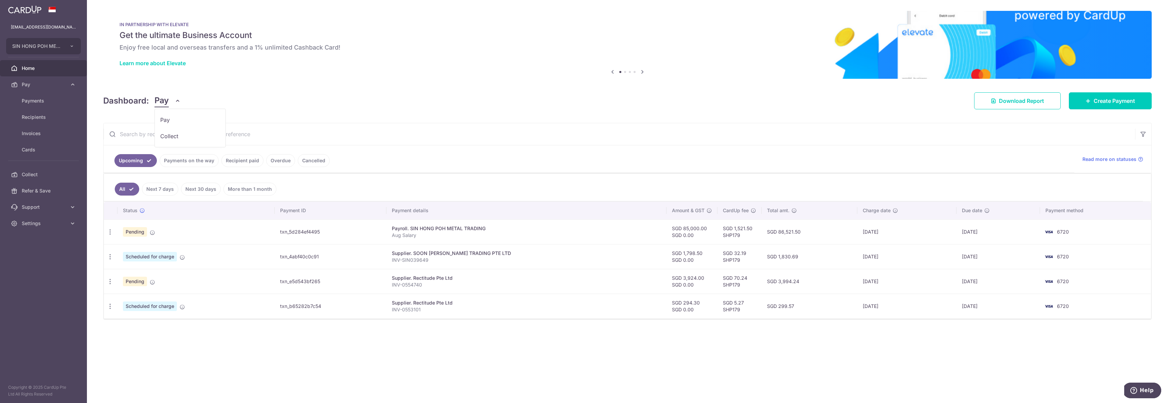
click at [352, 101] on div "Dashboard: Pay Pay Collect Download Report Create Payment" at bounding box center [627, 100] width 1048 height 20
click at [644, 72] on icon at bounding box center [642, 72] width 8 height 8
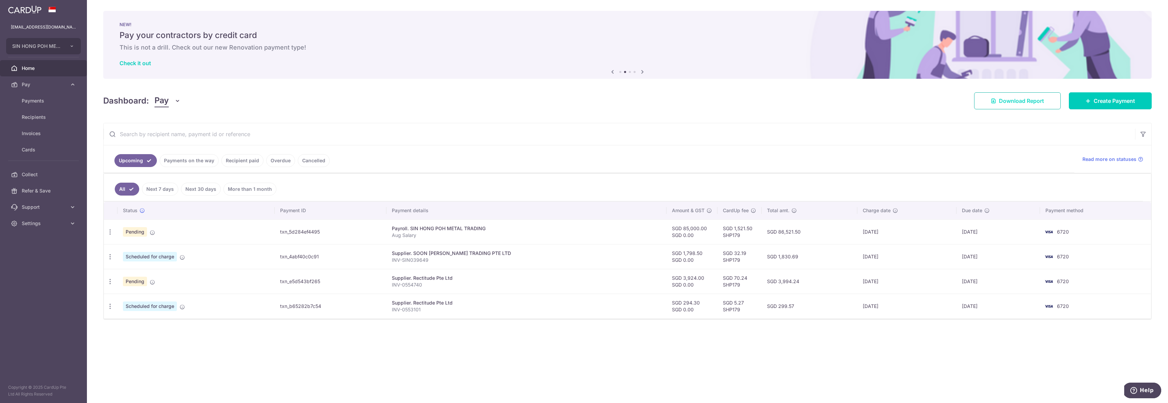
click at [1027, 105] on link "Download Report" at bounding box center [1017, 100] width 87 height 17
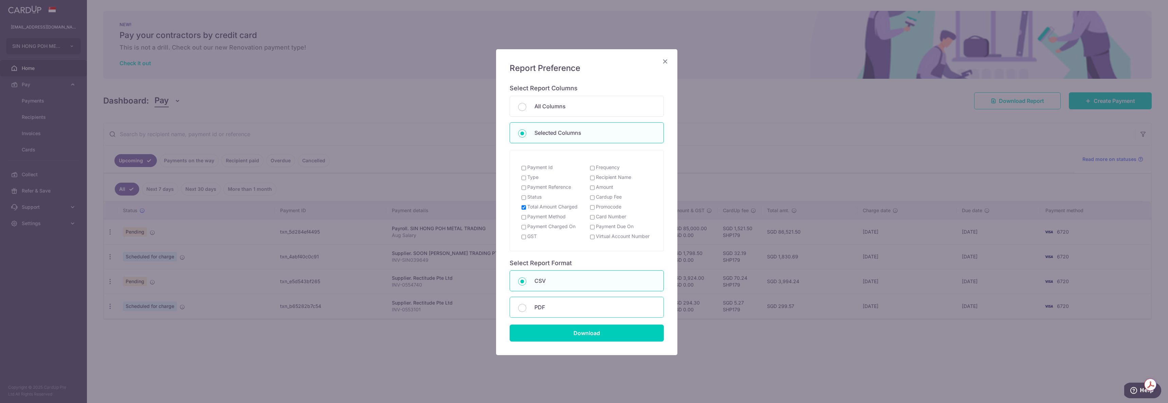
click at [560, 311] on p "PDF" at bounding box center [594, 307] width 121 height 8
click at [526, 311] on input "PDF" at bounding box center [522, 308] width 8 height 8
radio input "false"
radio input "true"
click at [556, 191] on div "Payment Reference" at bounding box center [552, 188] width 69 height 8
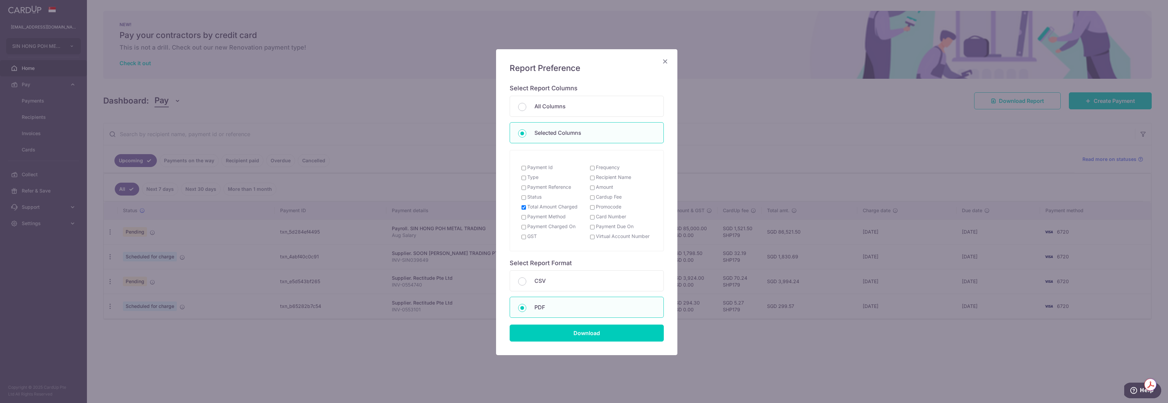
click at [559, 189] on label "Payment Reference" at bounding box center [549, 187] width 44 height 7
click at [526, 189] on input "Payment Reference" at bounding box center [523, 187] width 4 height 5
click at [551, 189] on label "Payment Reference" at bounding box center [549, 187] width 44 height 7
click at [526, 189] on input "Payment Reference" at bounding box center [523, 187] width 4 height 5
checkbox input "false"
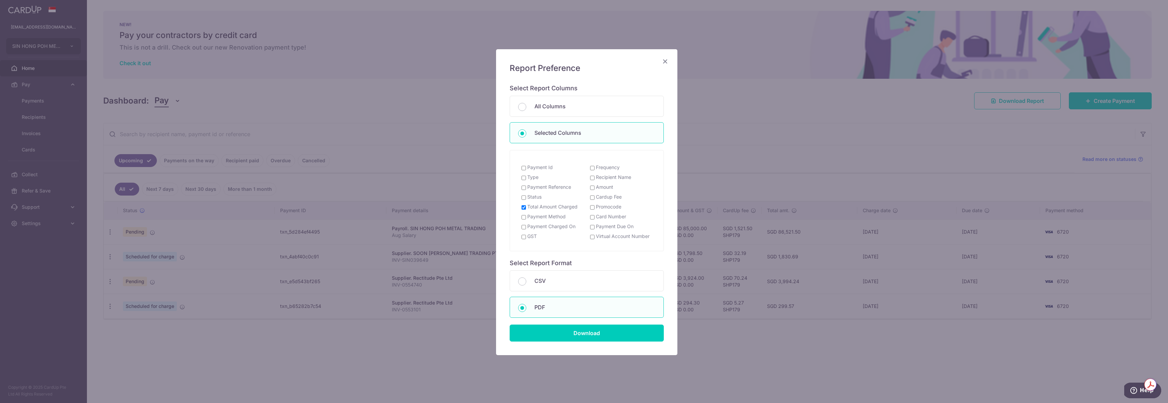
click at [614, 179] on label "Recipient Name" at bounding box center [613, 177] width 35 height 7
click at [594, 179] on input "Recipient Name" at bounding box center [592, 177] width 4 height 5
checkbox input "true"
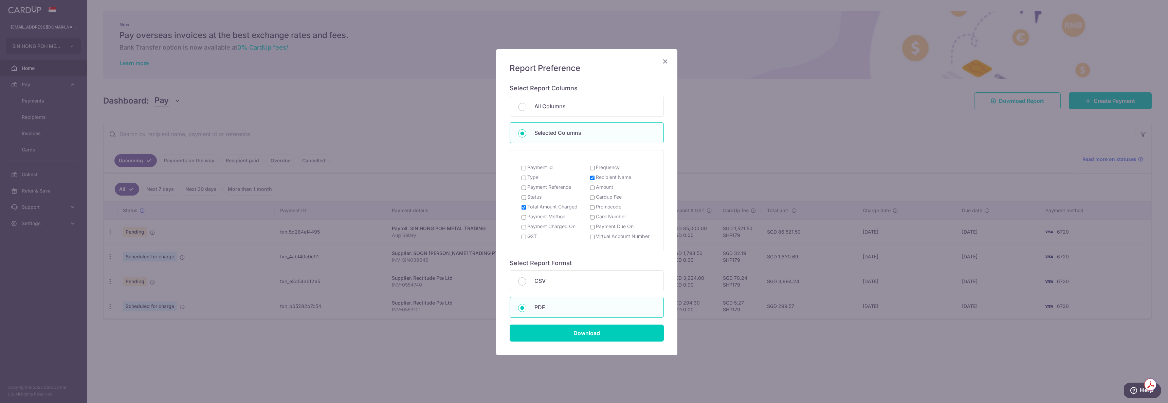
click at [662, 62] on icon "Close" at bounding box center [665, 61] width 8 height 8
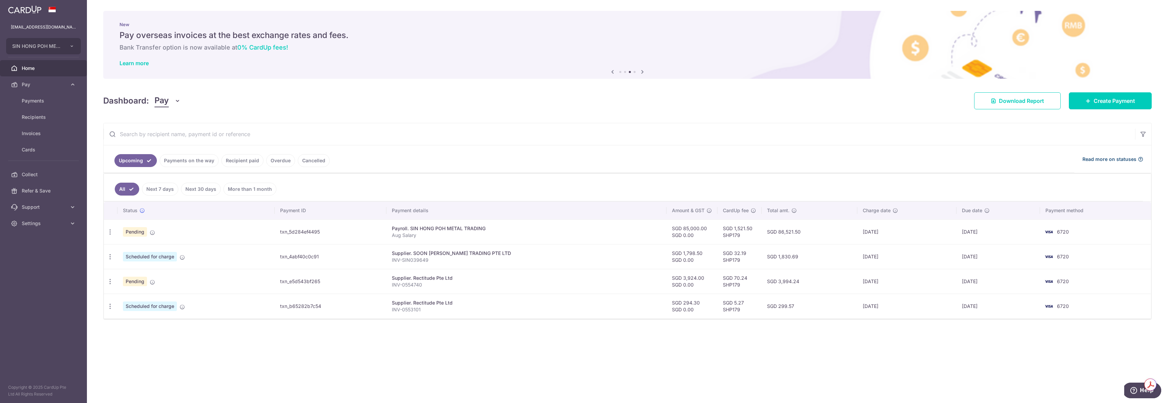
click at [1123, 159] on span "Read more on statuses" at bounding box center [1109, 159] width 54 height 7
click at [151, 308] on span "Scheduled for charge" at bounding box center [150, 306] width 54 height 10
click at [153, 283] on icon at bounding box center [152, 281] width 5 height 5
click at [254, 164] on link "Recipient paid" at bounding box center [242, 160] width 42 height 13
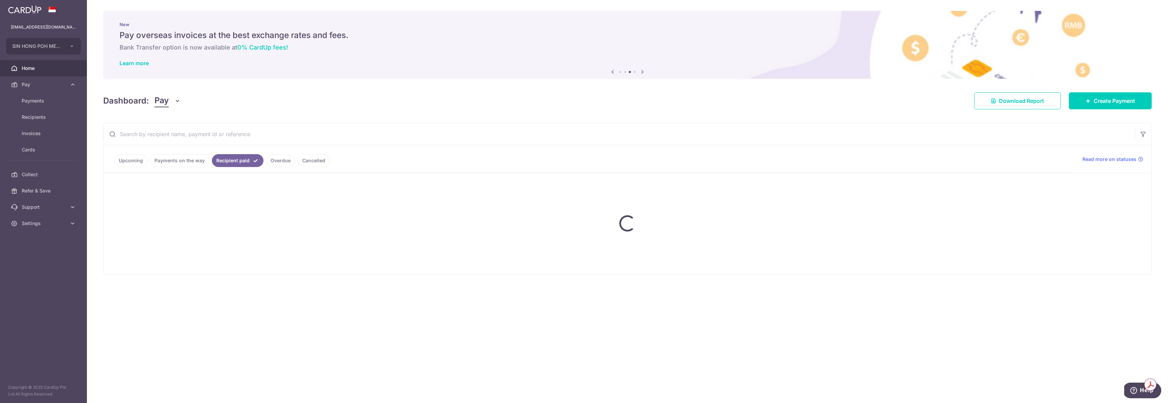
drag, startPoint x: 277, startPoint y: 164, endPoint x: 284, endPoint y: 166, distance: 8.1
click at [277, 164] on link "Overdue" at bounding box center [280, 160] width 29 height 13
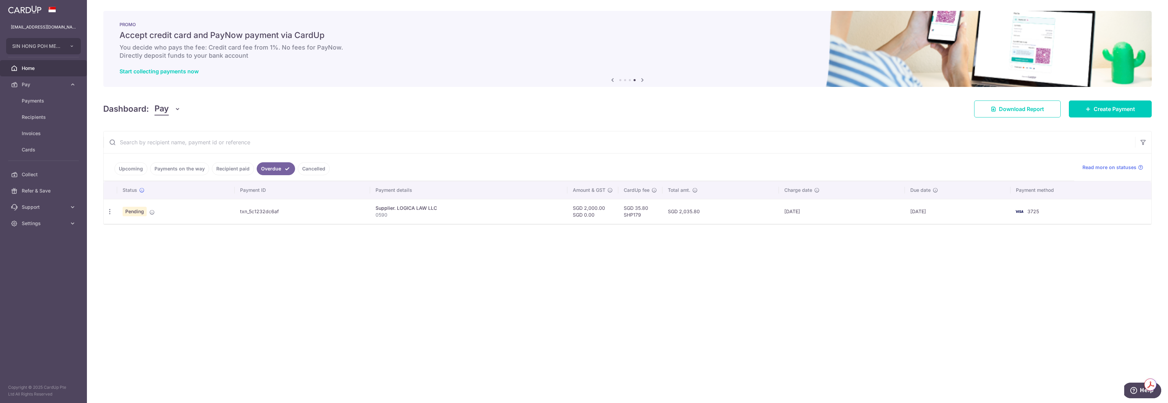
click at [307, 162] on link "Cancelled" at bounding box center [314, 168] width 32 height 13
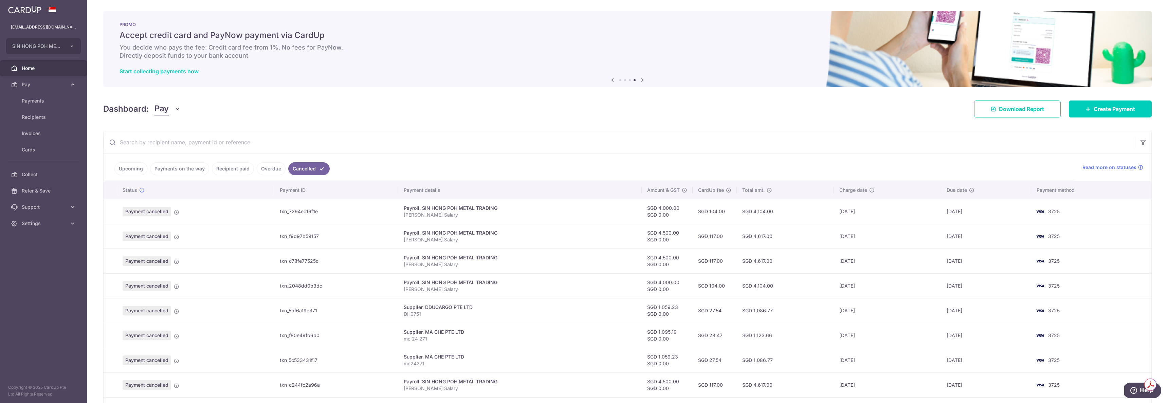
click at [132, 168] on link "Upcoming" at bounding box center [130, 168] width 33 height 13
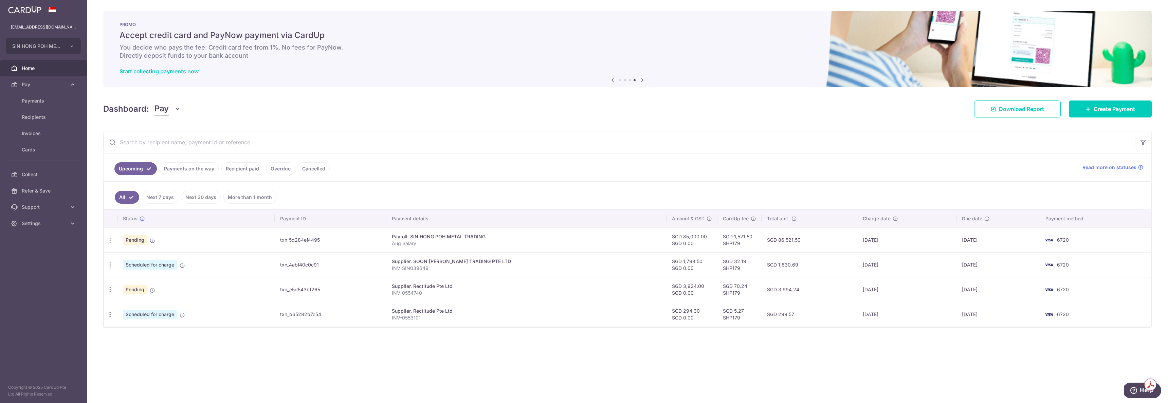
click at [162, 115] on div "Dashboard: Pay Pay Collect Download Report Create Payment" at bounding box center [627, 108] width 1048 height 20
click at [167, 109] on span "Pay" at bounding box center [161, 109] width 14 height 13
click at [169, 145] on link "Collect" at bounding box center [190, 144] width 71 height 16
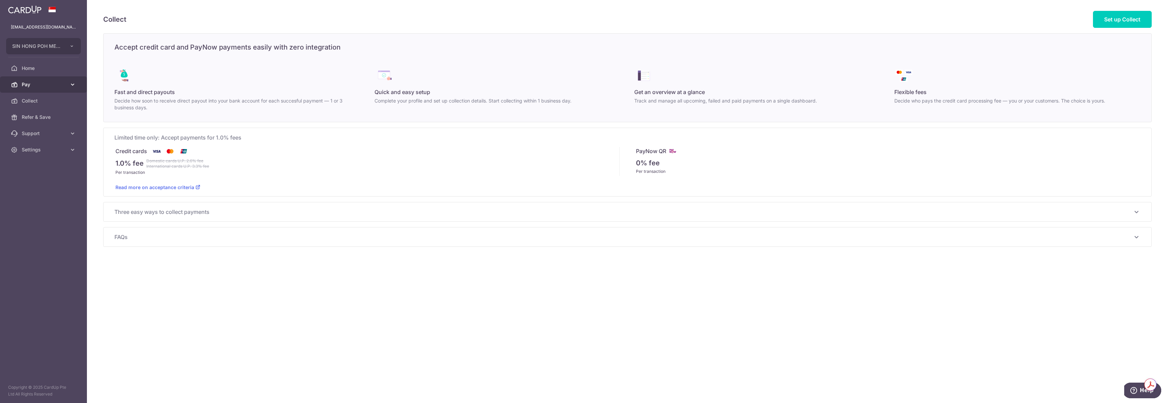
click at [26, 80] on link "Pay" at bounding box center [43, 84] width 87 height 16
click at [38, 100] on span "Payments" at bounding box center [44, 100] width 45 height 7
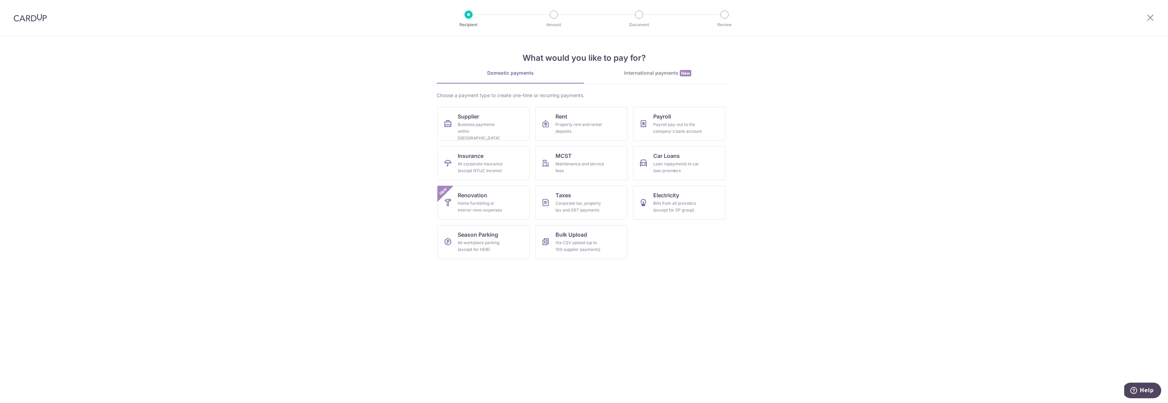
click at [35, 21] on img at bounding box center [30, 18] width 33 height 8
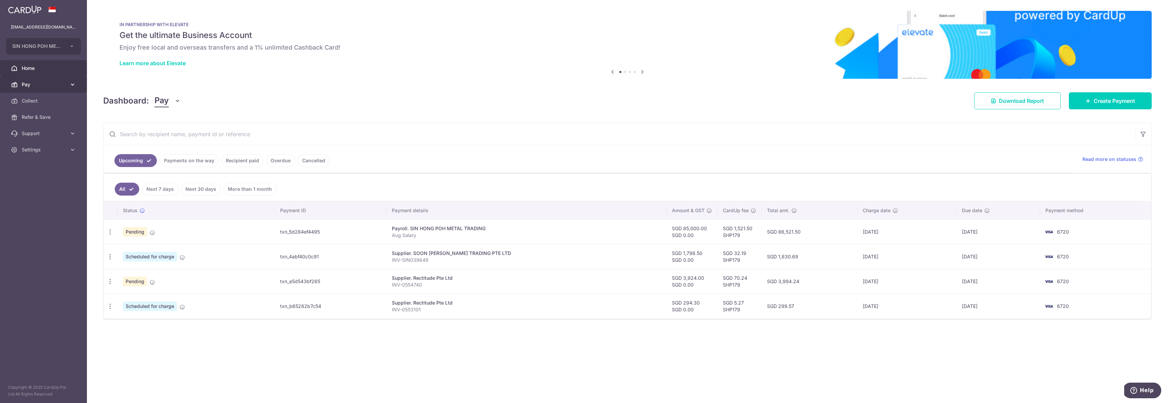
click at [22, 84] on span "Pay" at bounding box center [44, 84] width 45 height 7
click at [48, 107] on link "Payments" at bounding box center [43, 101] width 87 height 16
